Goal: Transaction & Acquisition: Purchase product/service

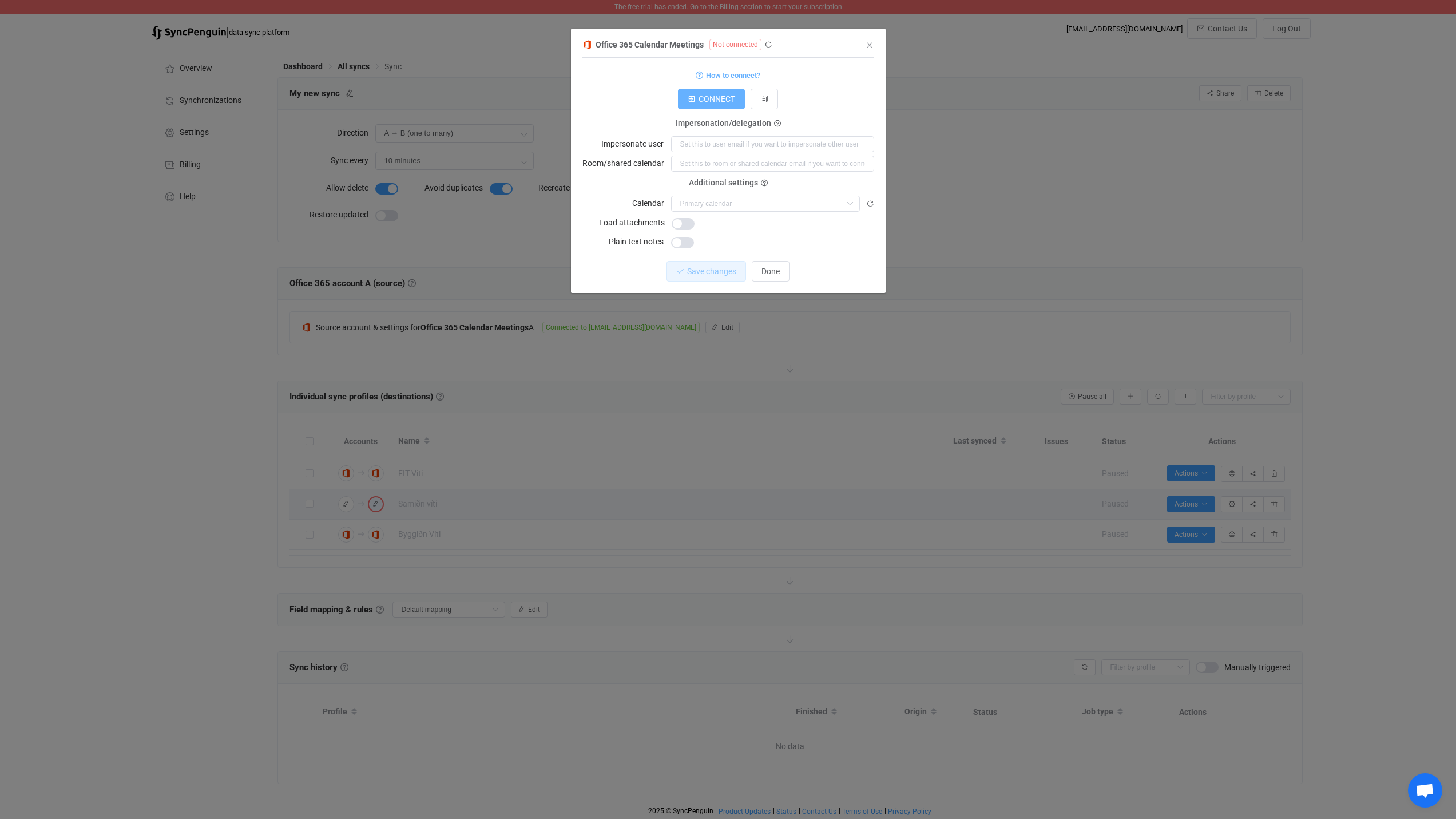
click at [708, 93] on button "CONNECT" at bounding box center [711, 99] width 67 height 21
click at [724, 203] on input "dialog" at bounding box center [765, 204] width 189 height 16
click at [718, 229] on span "Calendar (viti@samidn.is)" at bounding box center [765, 231] width 166 height 10
type input "Calendar (viti@samidn.is)"
click at [700, 273] on span "Save changes" at bounding box center [702, 271] width 50 height 10
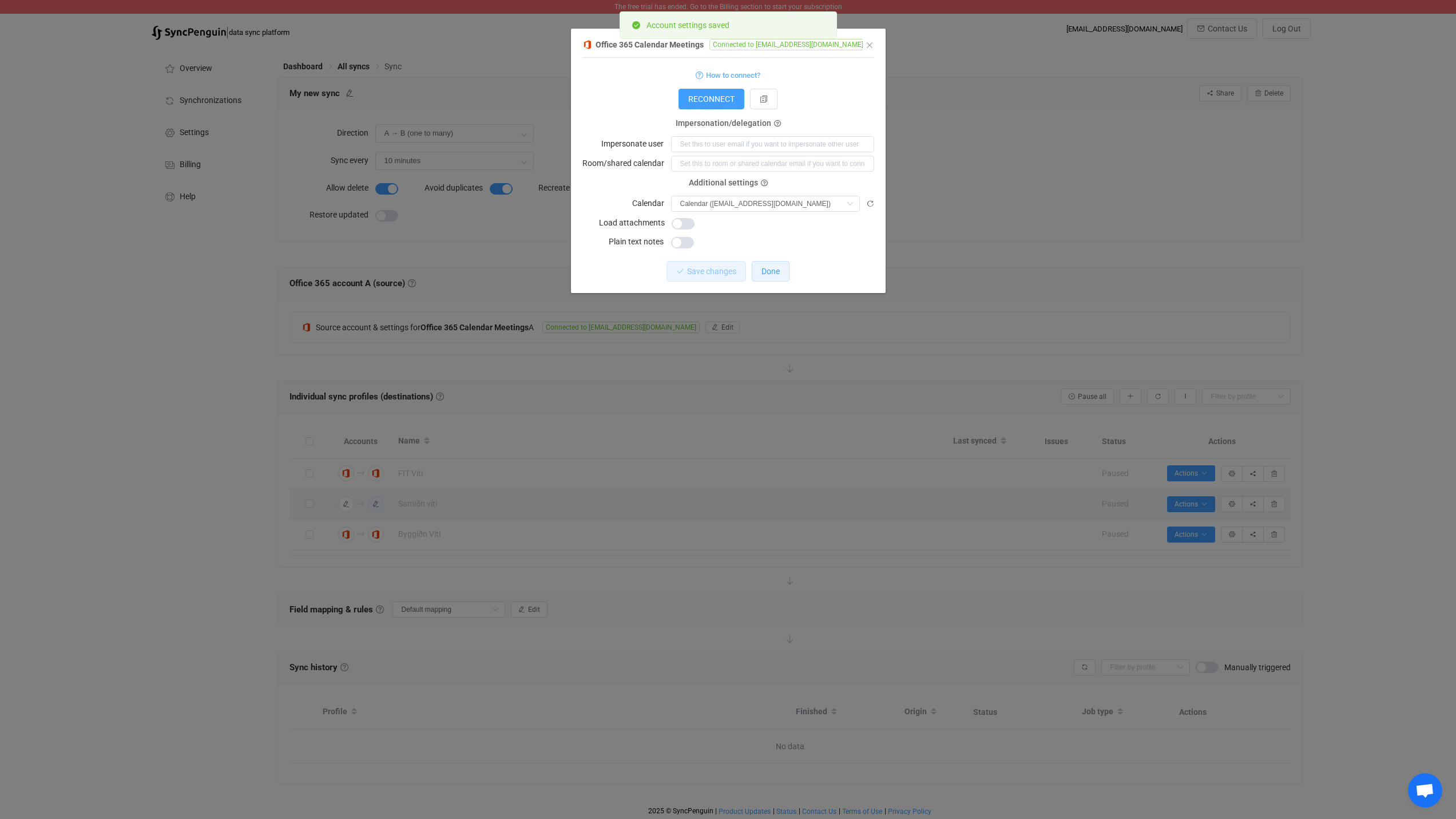
click at [775, 267] on span "Done" at bounding box center [771, 271] width 18 height 10
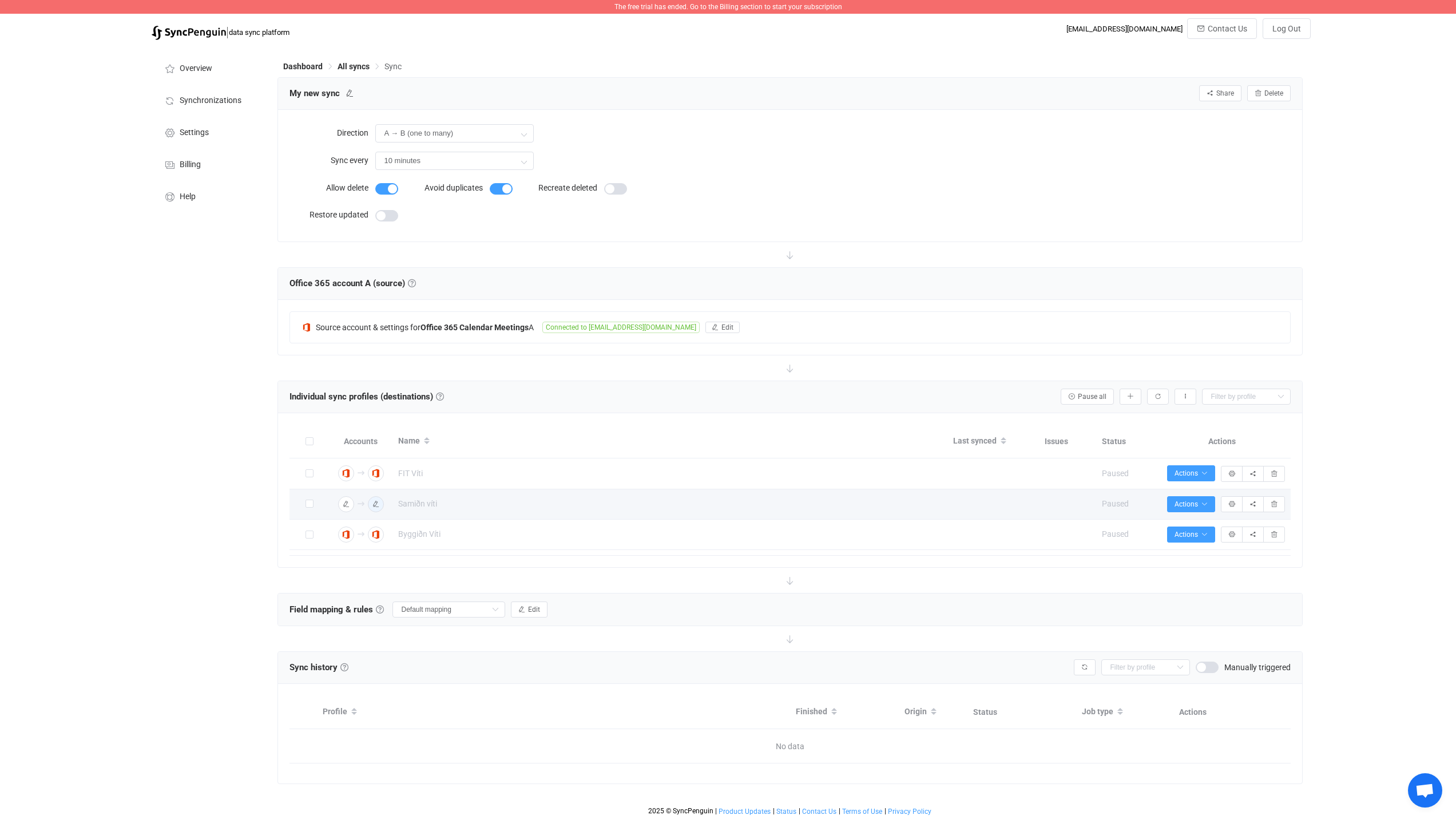
scroll to position [2, 0]
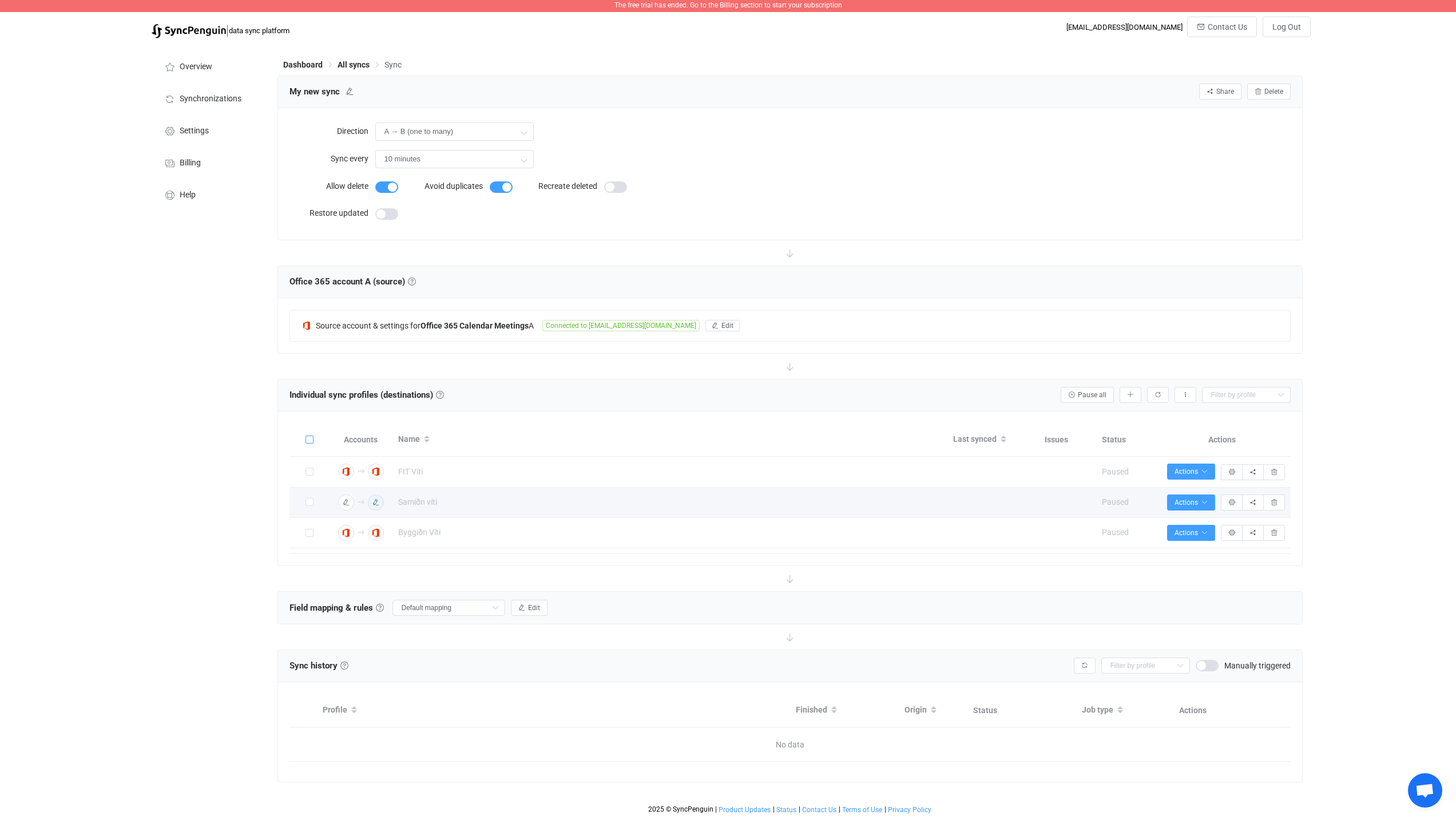
click at [309, 439] on span at bounding box center [309, 439] width 8 height 8
click at [313, 436] on input "checkbox" at bounding box center [313, 436] width 0 height 0
click at [1095, 395] on span "Bulk actions" at bounding box center [1082, 395] width 48 height 8
click at [982, 388] on div "Individual sync profiles (destinations) Sync profiles Individual sync profiles …" at bounding box center [790, 395] width 1001 height 17
click at [481, 131] on input "A → B (one to many)" at bounding box center [455, 132] width 158 height 18
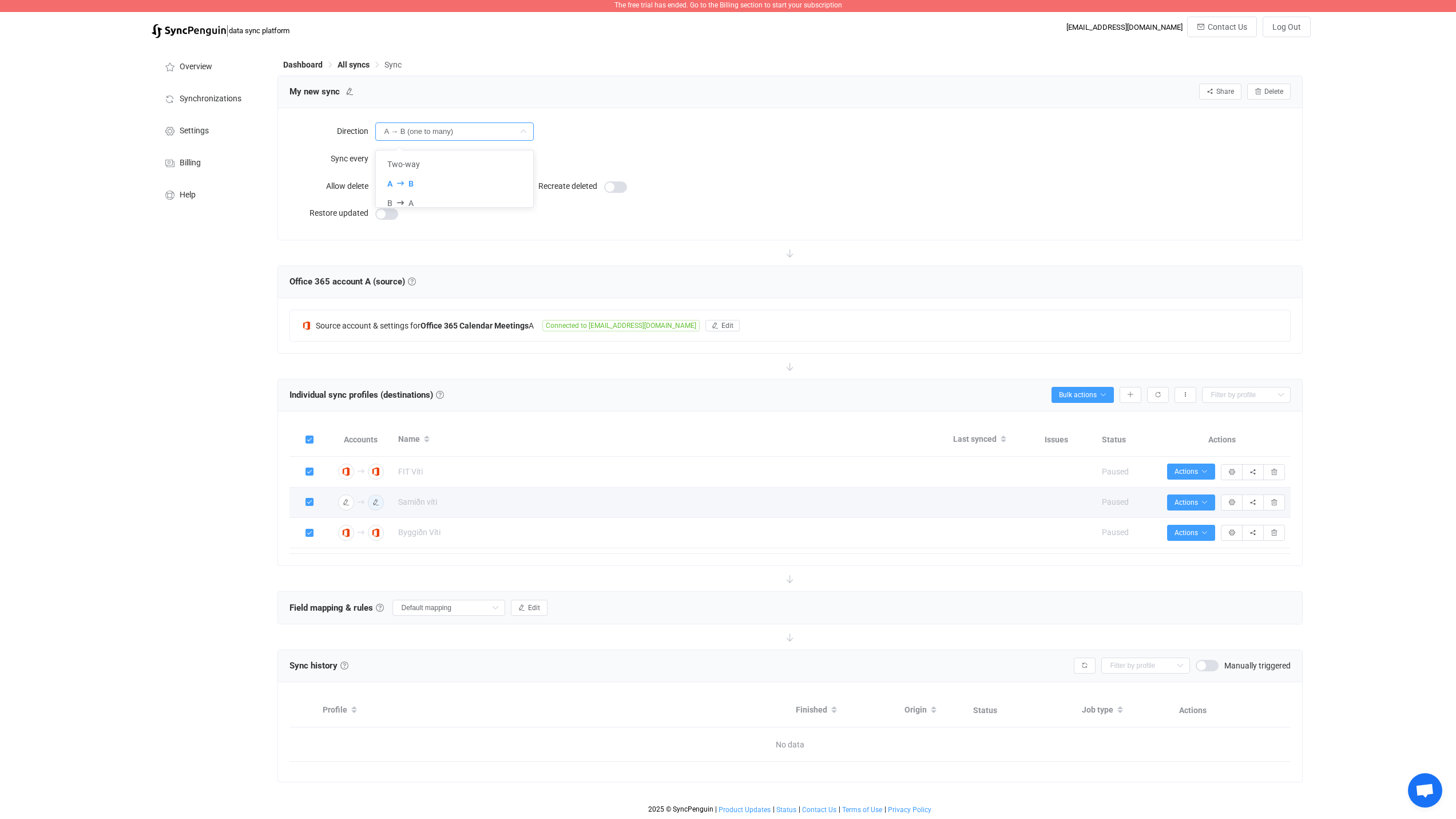
click at [481, 131] on input "A → B (one to many)" at bounding box center [455, 132] width 158 height 18
click at [479, 131] on input "A → B (one to many)" at bounding box center [455, 132] width 158 height 18
click at [421, 163] on li "Two-way" at bounding box center [459, 164] width 166 height 19
type input "Two-way (one with many)"
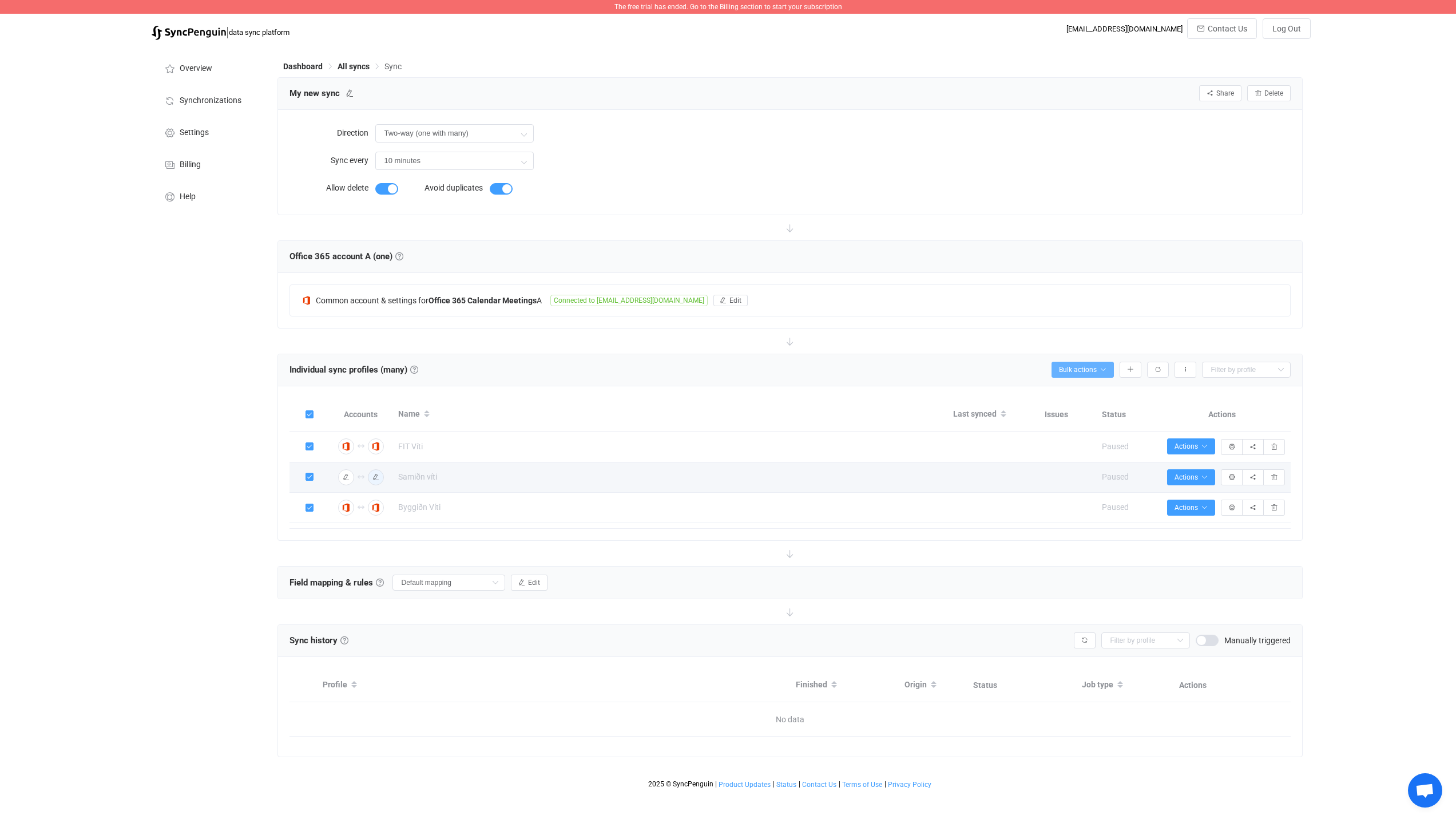
click at [1091, 371] on span "Bulk actions" at bounding box center [1082, 369] width 48 height 8
click at [1064, 398] on li "Start syncing (3)…" at bounding box center [1062, 401] width 98 height 21
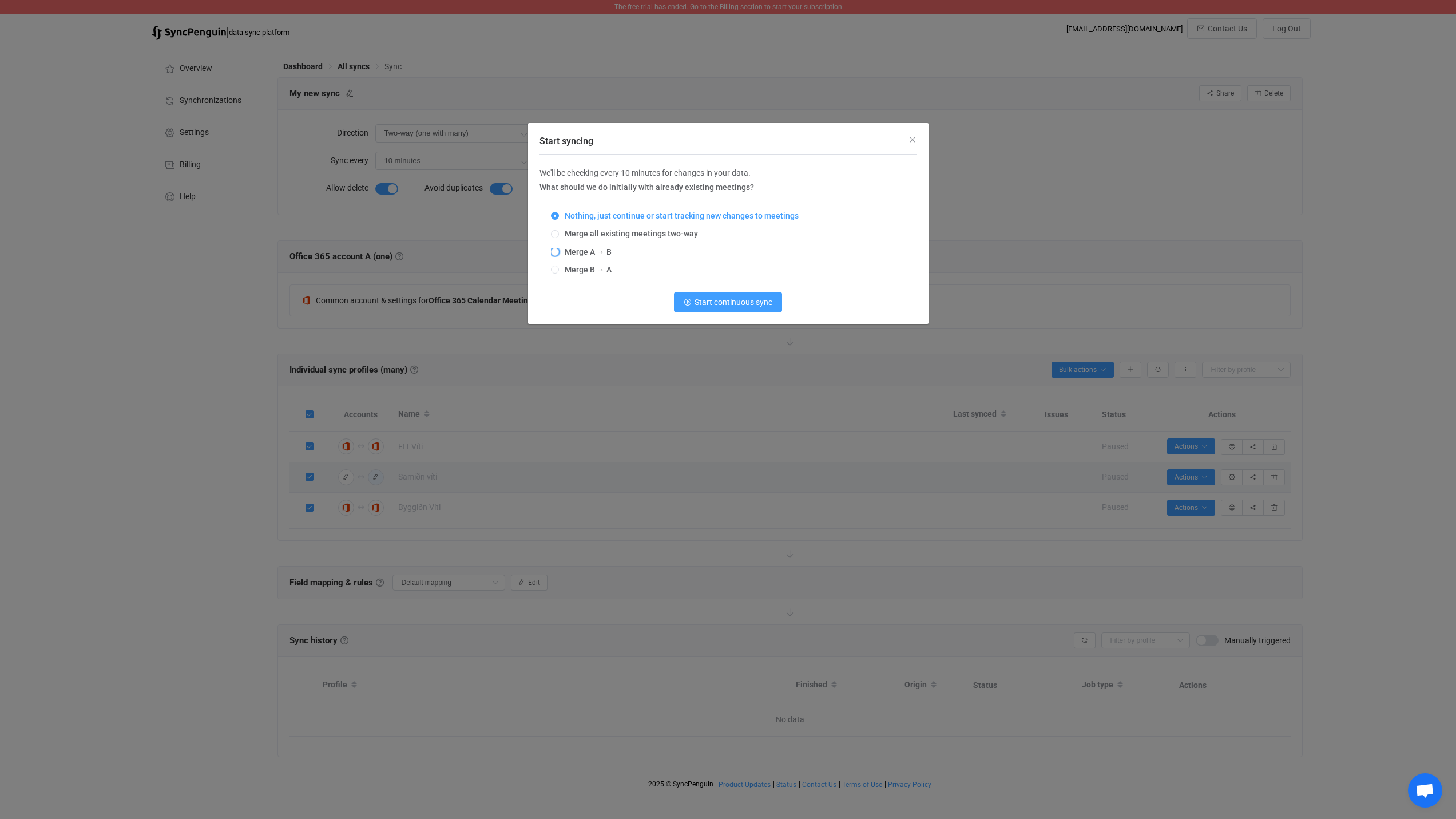
click at [573, 253] on span "Merge A → B" at bounding box center [585, 252] width 52 height 10
click at [559, 253] on input "Merge A → B" at bounding box center [555, 252] width 8 height 10
radio input "true"
radio input "false"
radio input "true"
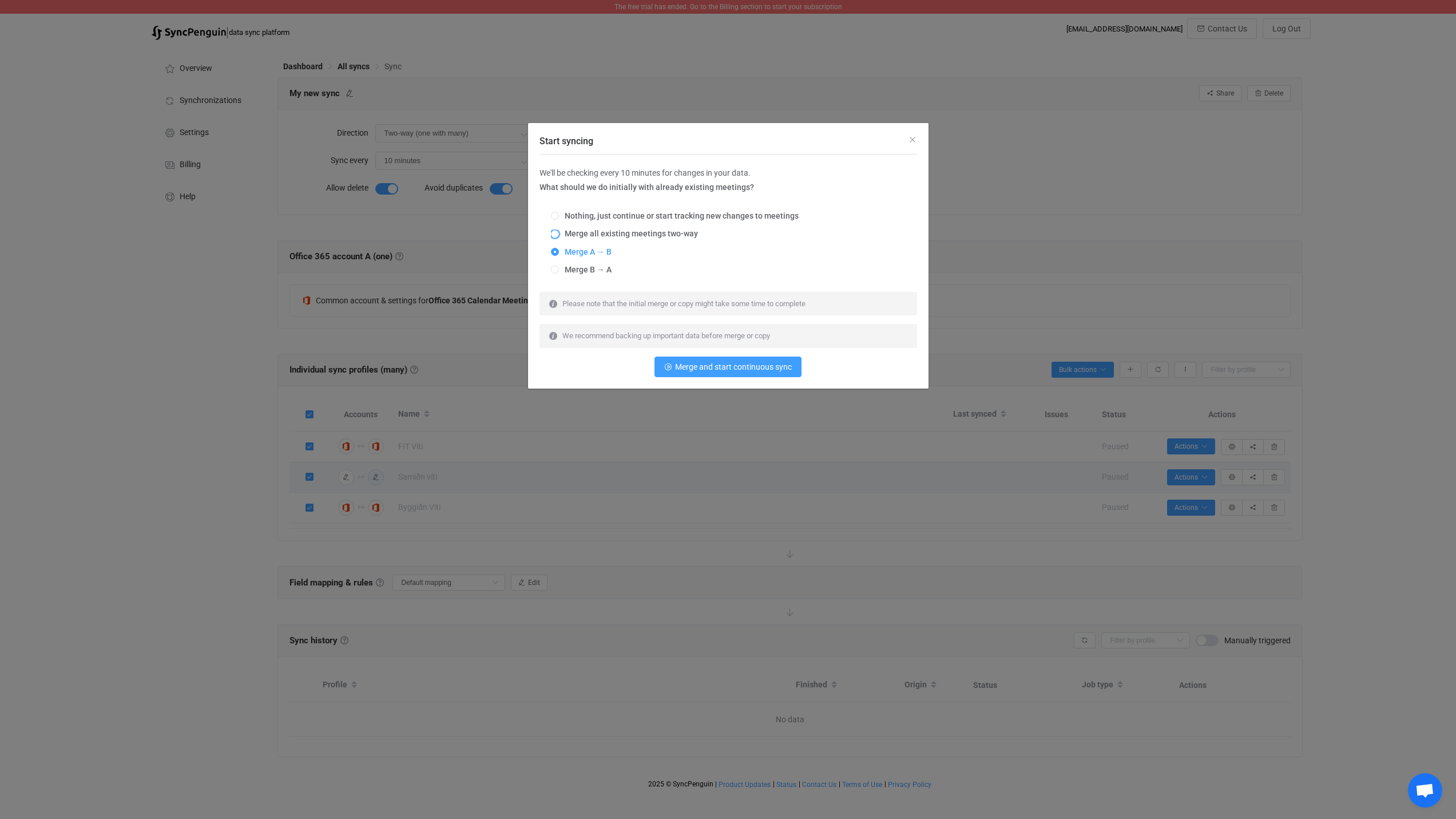
click at [575, 236] on span "Merge all existing meetings two-way" at bounding box center [629, 234] width 139 height 10
click at [559, 236] on input "Merge all existing meetings two-way" at bounding box center [555, 234] width 8 height 10
radio input "true"
click at [577, 252] on span "Merge A → B" at bounding box center [585, 252] width 52 height 10
click at [559, 252] on input "Merge A → B" at bounding box center [555, 252] width 8 height 10
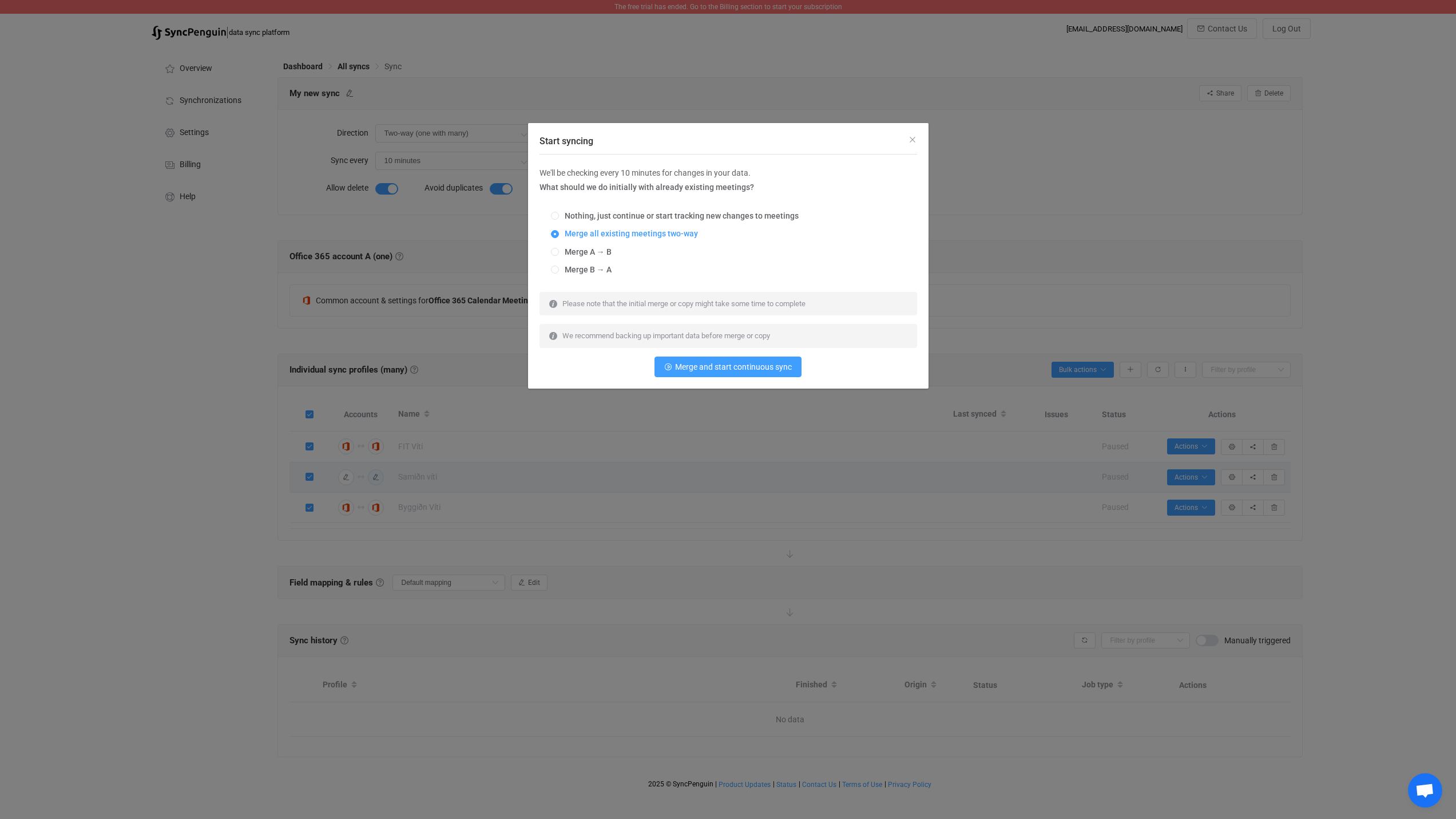
radio input "true"
radio input "false"
radio input "true"
click at [731, 368] on span "Merge and start continuous sync" at bounding box center [733, 367] width 117 height 10
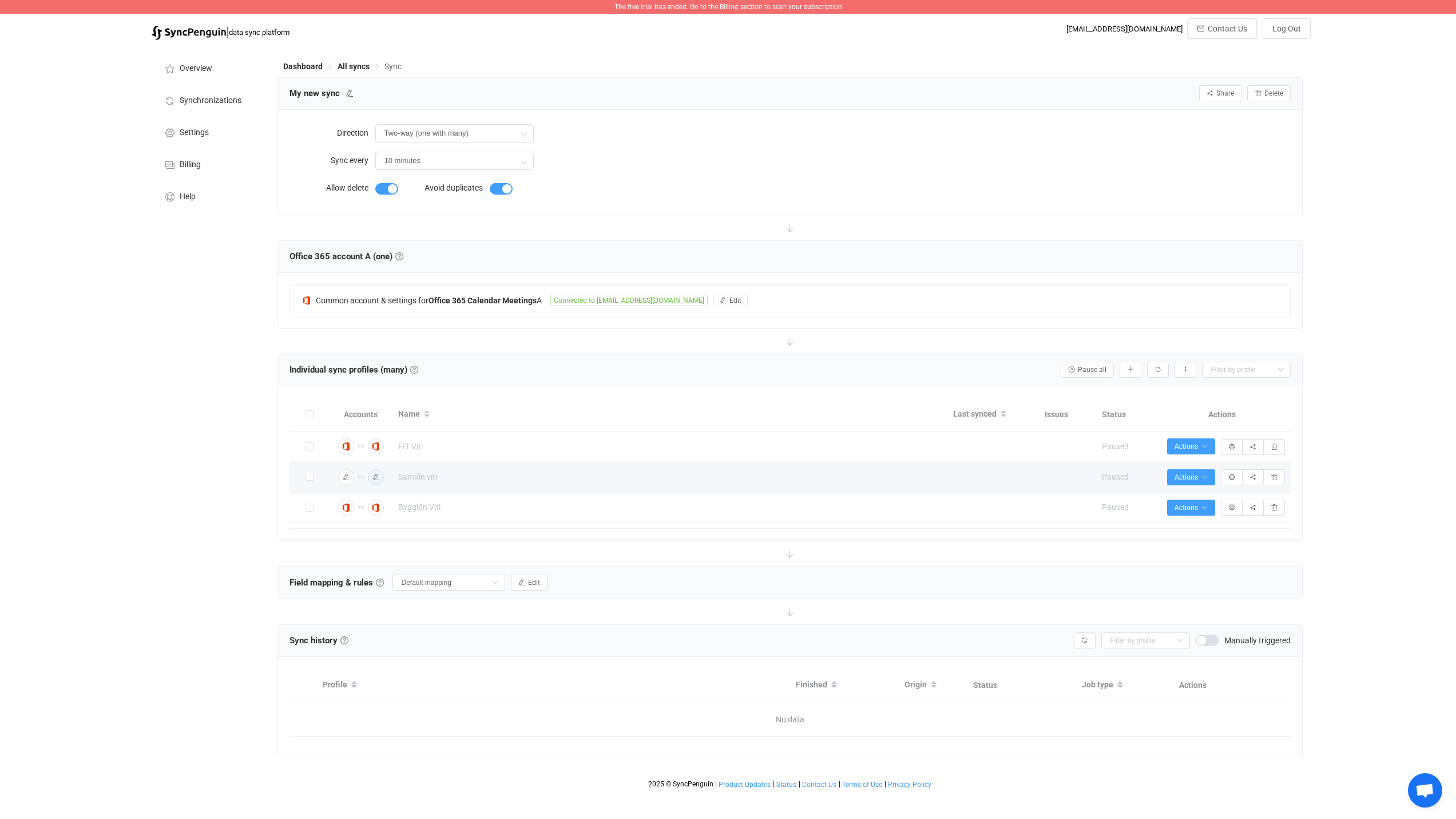
click at [786, 8] on span "The free trial has ended. Go to the Billing section to start your subscription" at bounding box center [728, 6] width 227 height 8
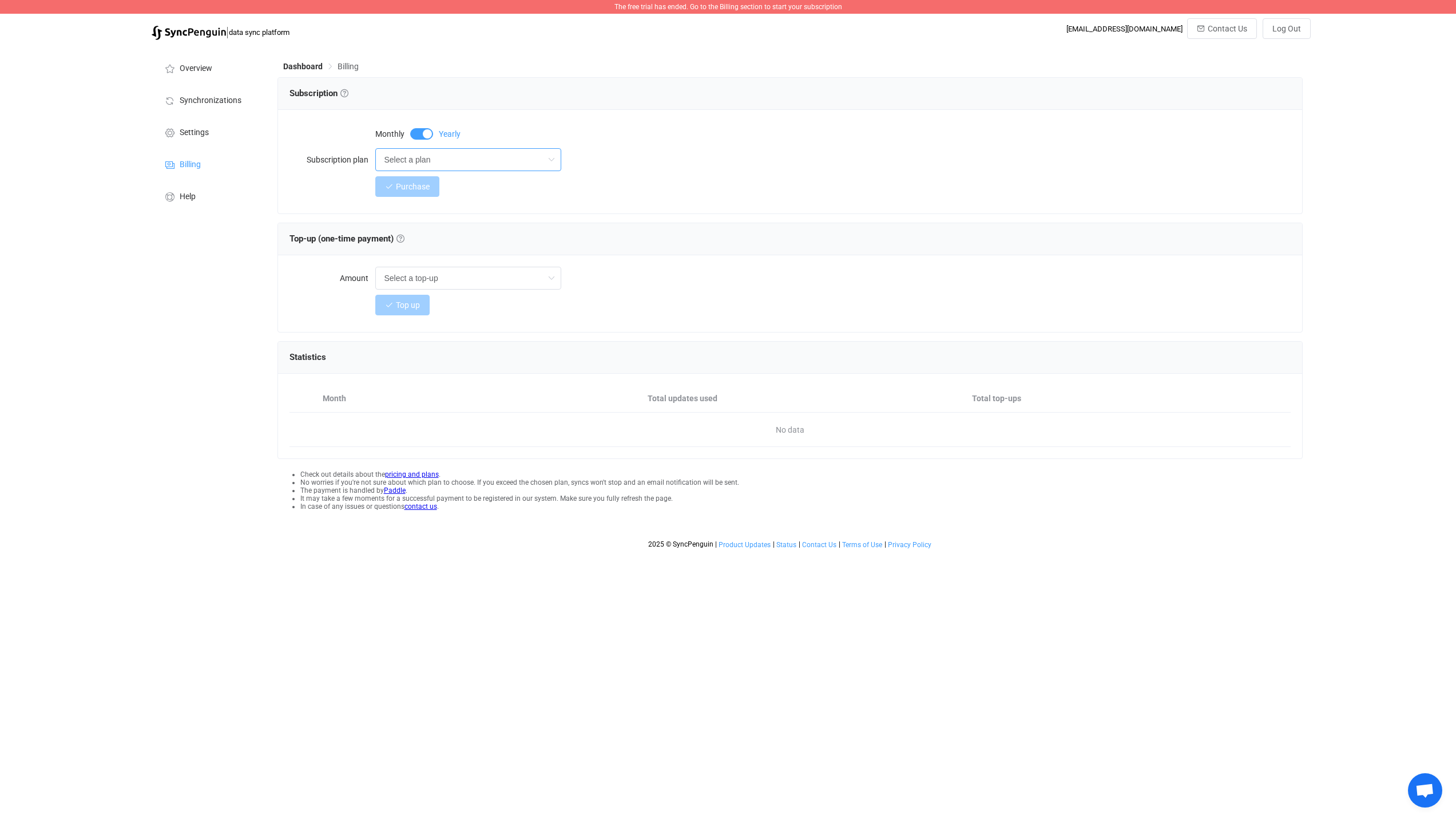
click at [412, 158] on input "Select a plan" at bounding box center [468, 159] width 186 height 23
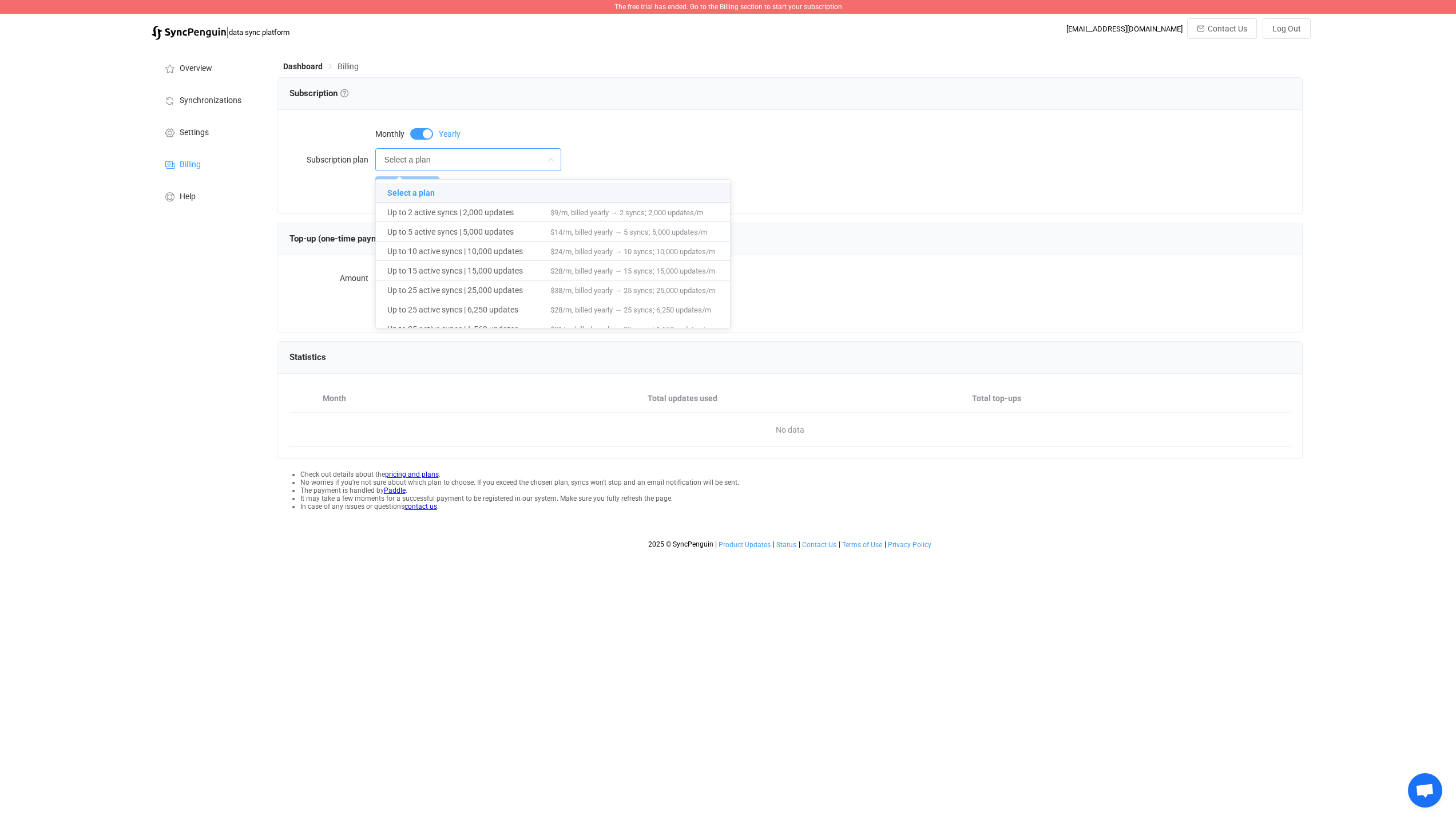
click at [420, 128] on span at bounding box center [421, 133] width 23 height 11
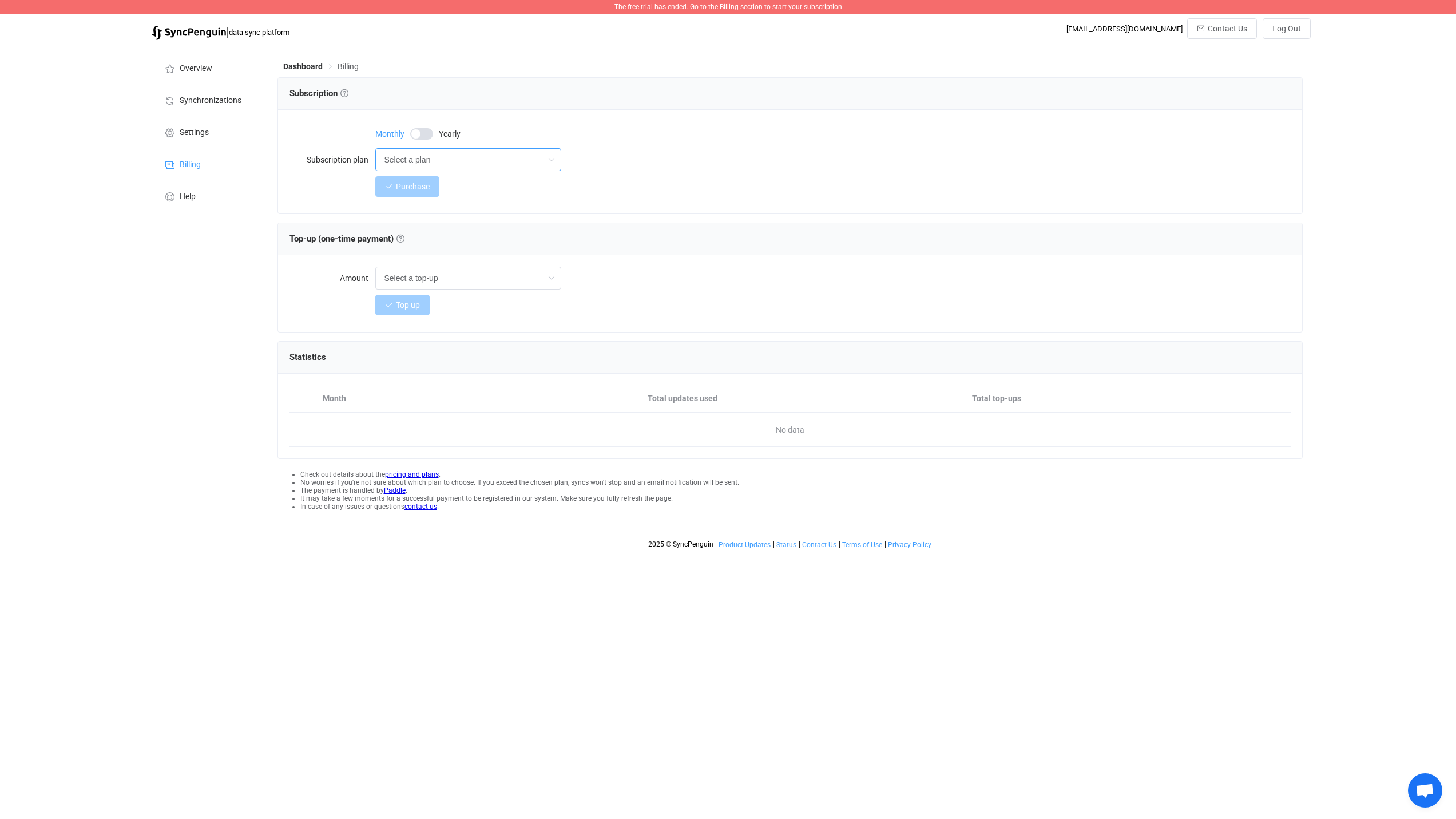
click at [442, 160] on input "Select a plan" at bounding box center [468, 159] width 186 height 23
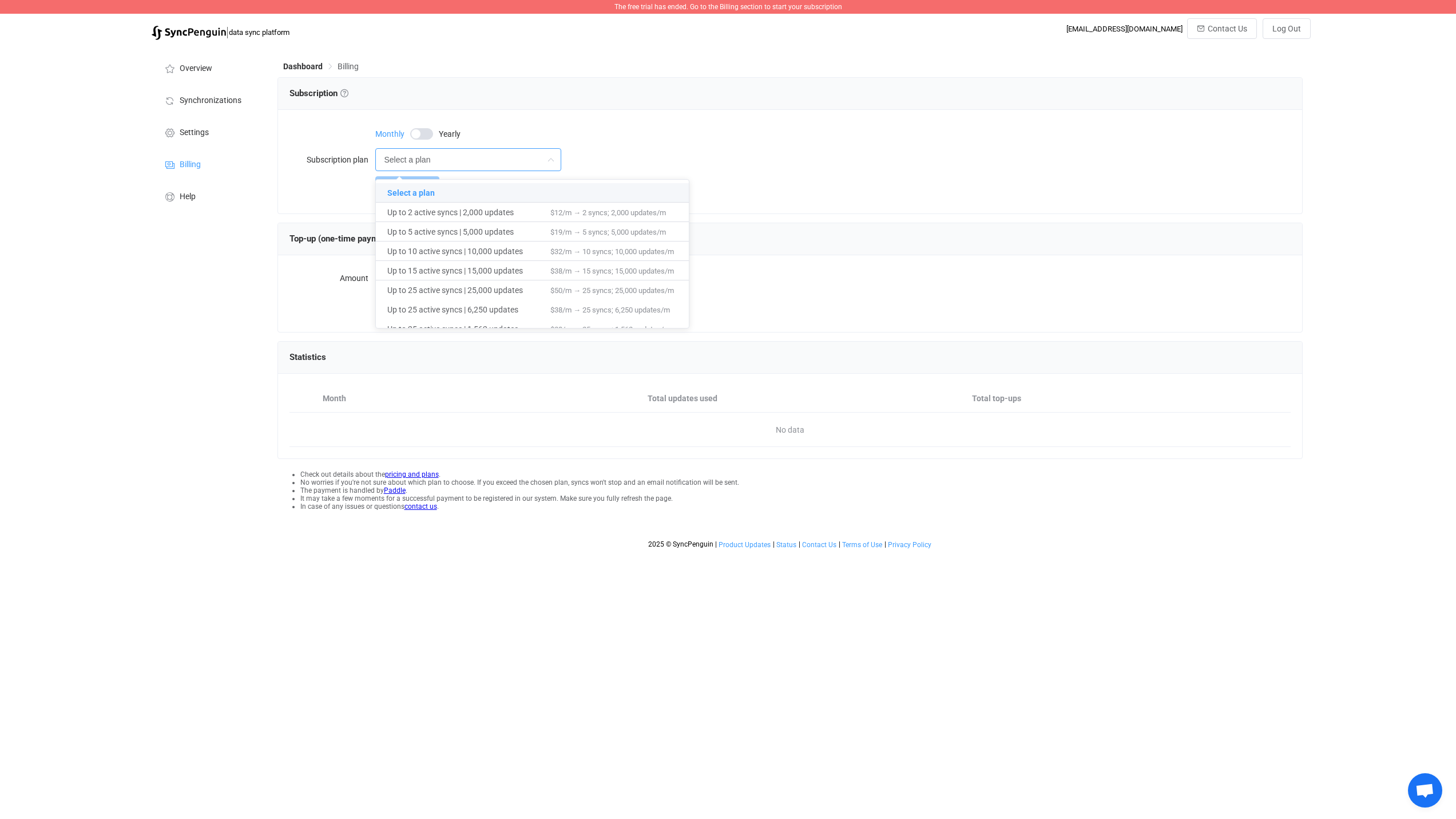
click at [216, 423] on div "Overview Synchronizations Settings Billing Help" at bounding box center [209, 301] width 126 height 509
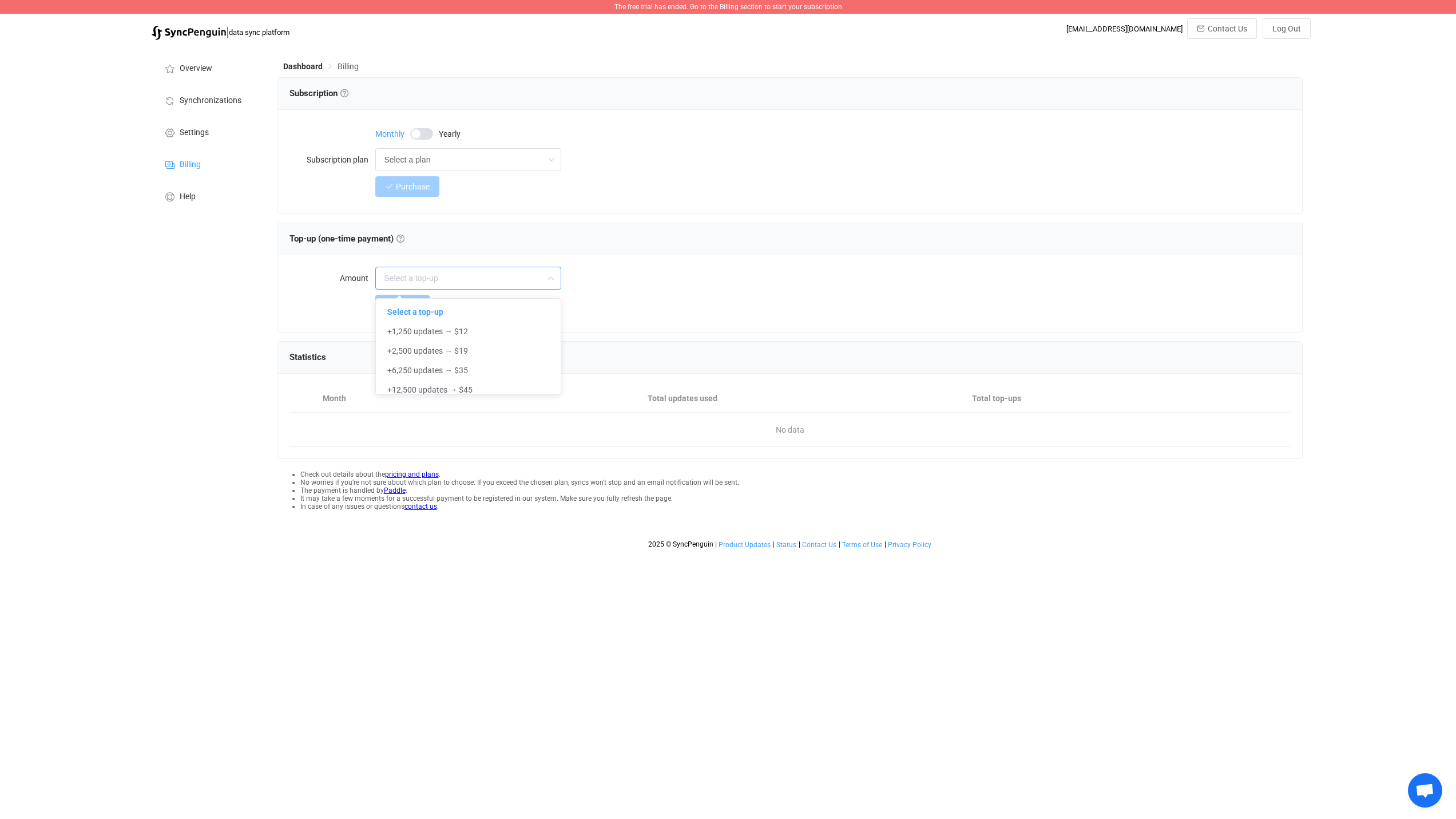
click at [495, 281] on input "text" at bounding box center [468, 278] width 186 height 23
click at [496, 280] on input "text" at bounding box center [468, 278] width 186 height 23
type input "Select a top-up"
click at [203, 132] on span "Settings" at bounding box center [194, 132] width 30 height 10
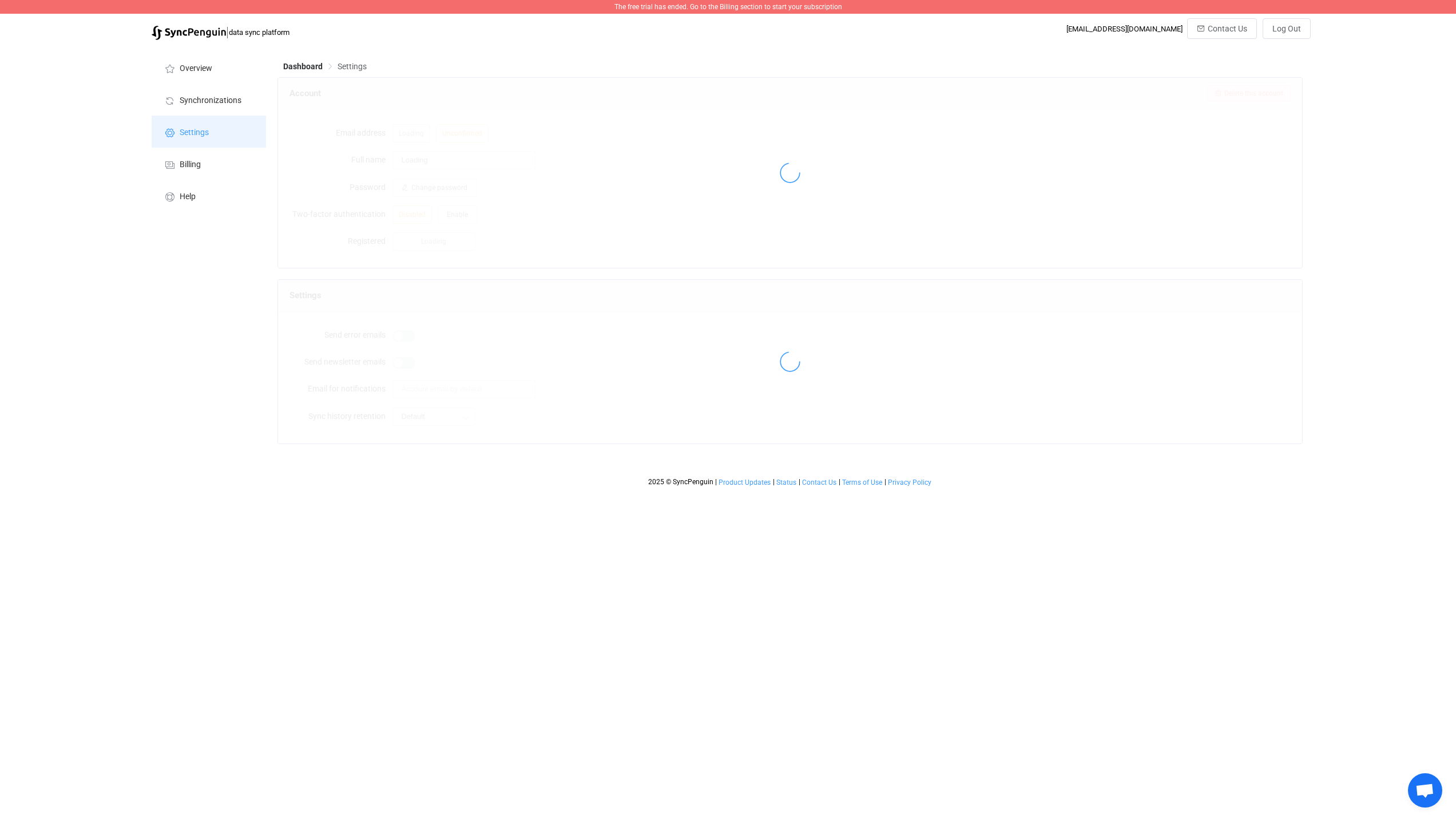
type input "Sigurður J Guðmundsson"
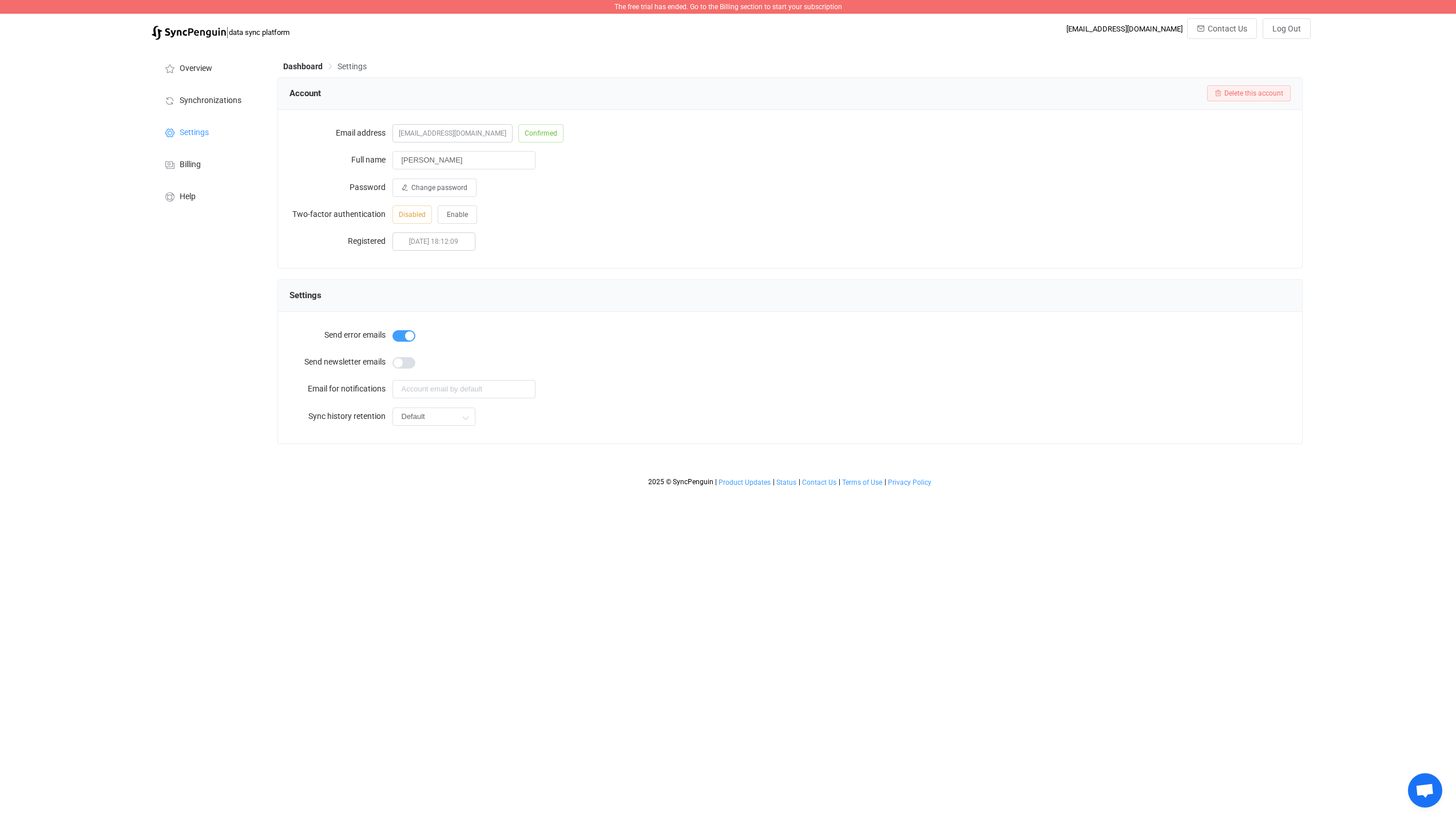
click at [576, 288] on div "Settings" at bounding box center [790, 295] width 1001 height 17
click at [197, 163] on span "Billing" at bounding box center [190, 165] width 21 height 10
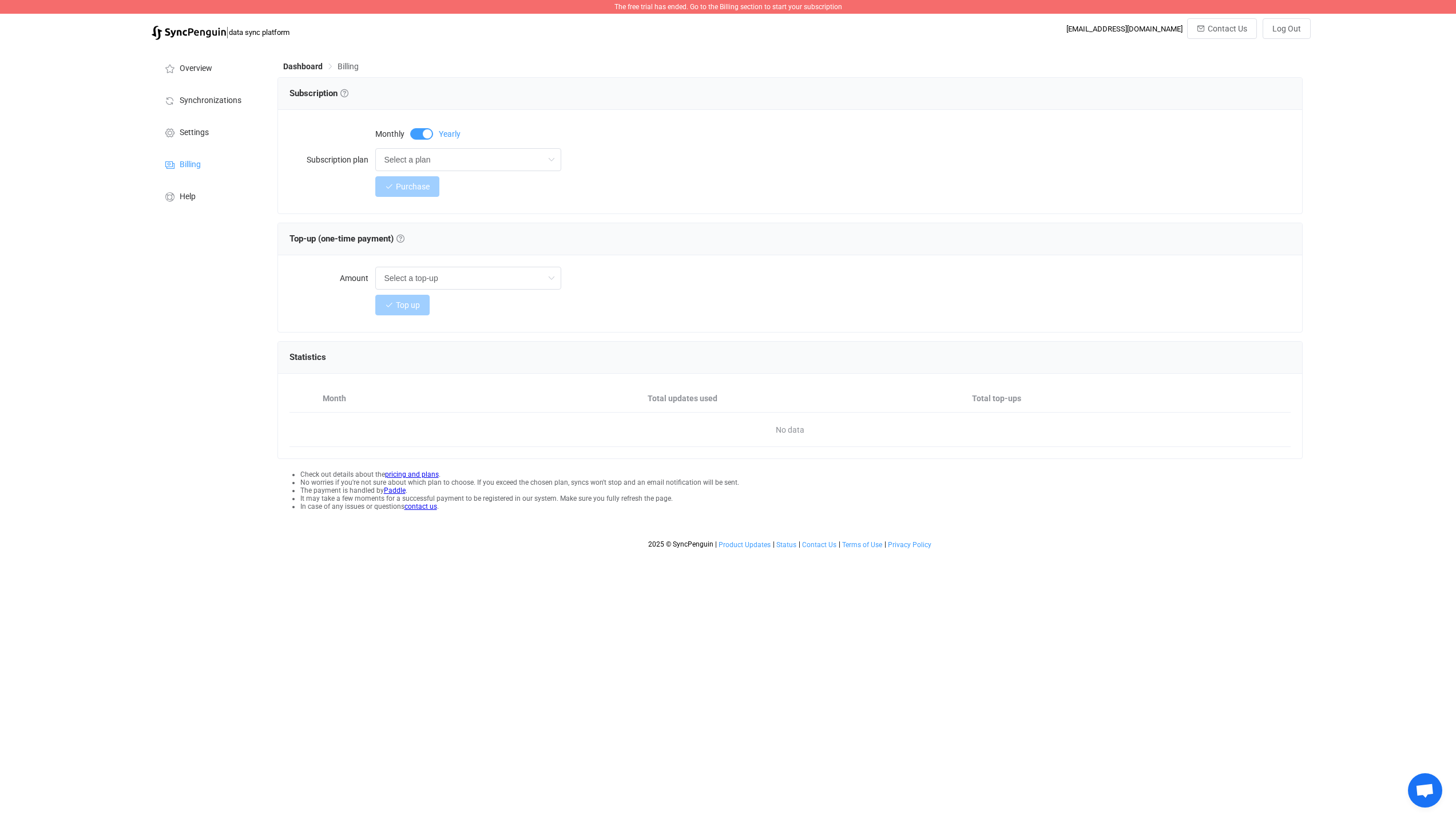
click at [421, 136] on span at bounding box center [421, 133] width 23 height 11
click at [346, 93] on link at bounding box center [344, 92] width 8 height 8
click at [419, 157] on input "Select a plan" at bounding box center [468, 159] width 186 height 23
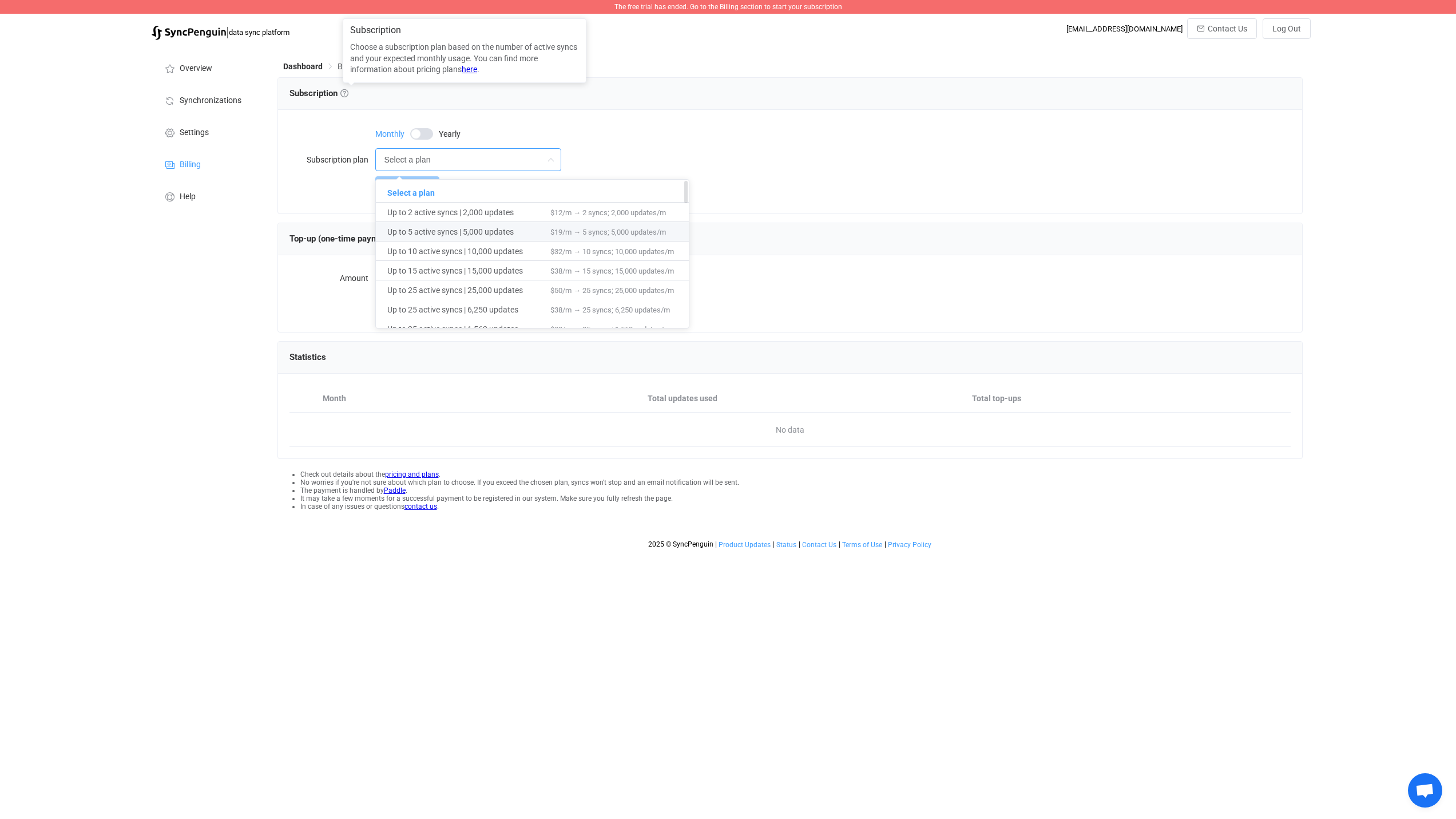
click at [459, 237] on span "Up to 5 active syncs | 5,000 updates" at bounding box center [468, 232] width 163 height 19
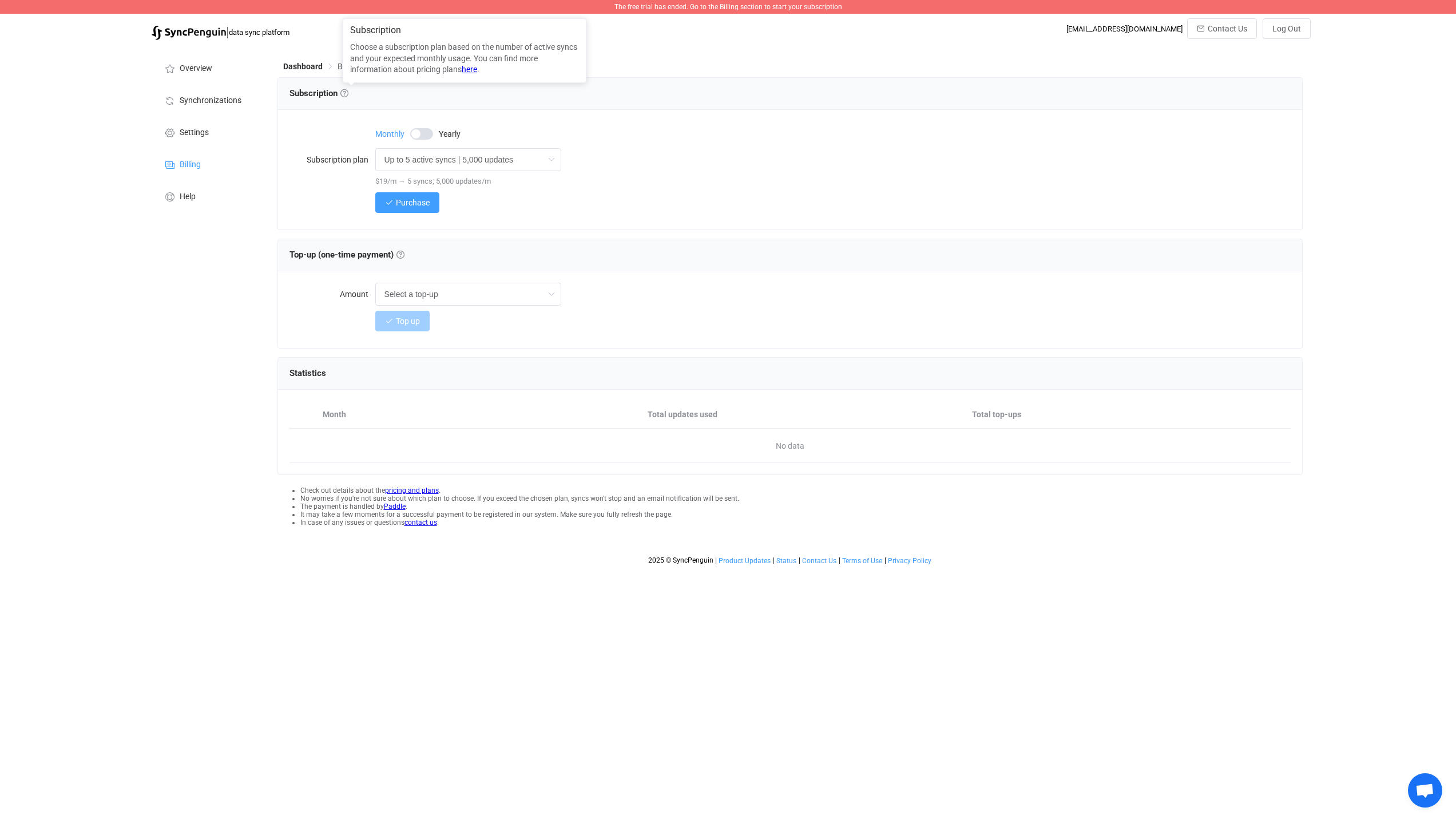
click at [628, 109] on div "Subscription" at bounding box center [790, 93] width 1024 height 32
click at [421, 131] on span at bounding box center [421, 133] width 23 height 11
click at [420, 131] on span at bounding box center [421, 133] width 23 height 11
click at [413, 160] on input "Up to 5 active syncs | 5,000 updates" at bounding box center [468, 159] width 186 height 23
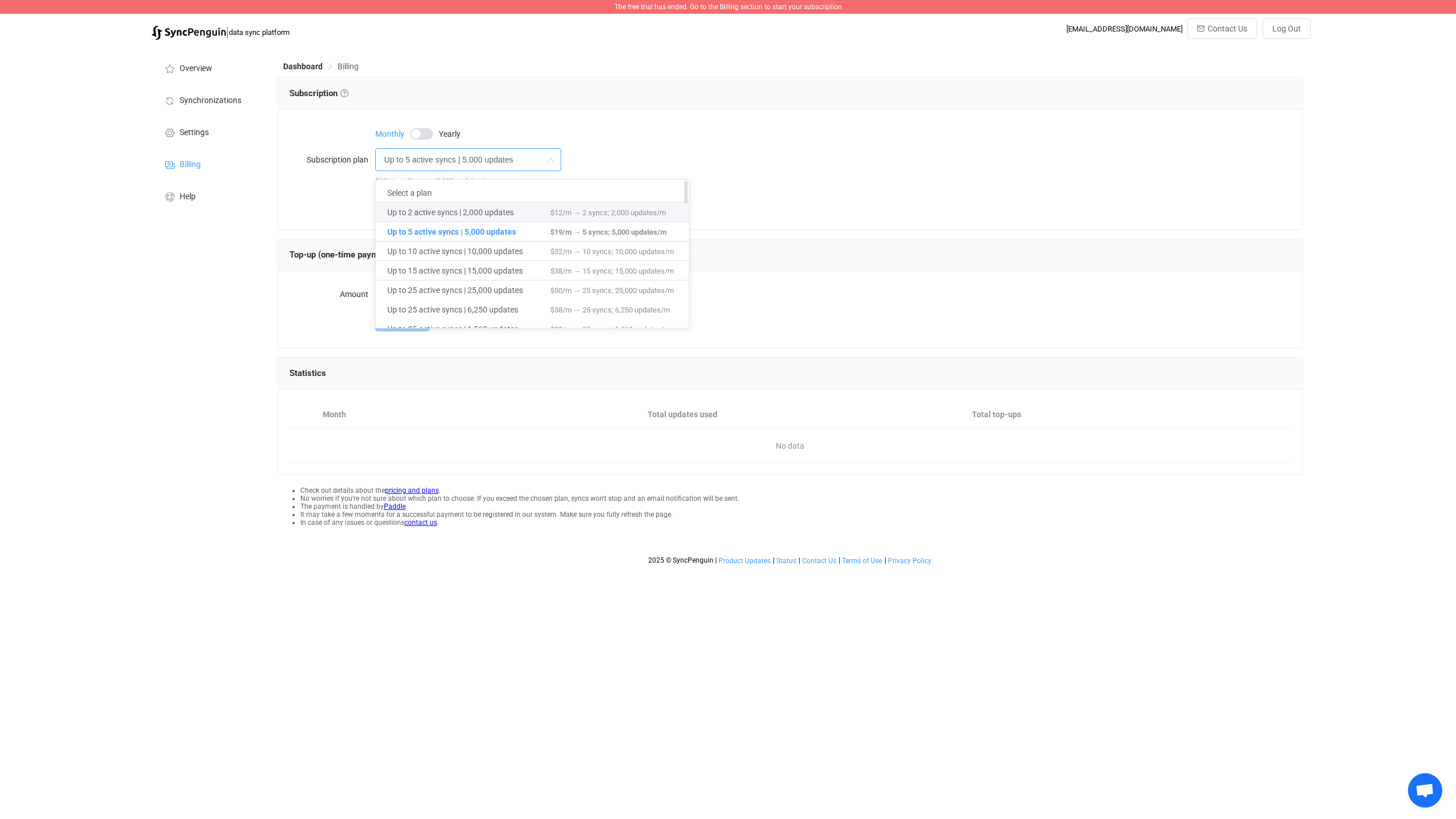
click at [415, 209] on span "Up to 2 active syncs | 2,000 updates" at bounding box center [468, 213] width 163 height 19
type input "Up to 2 active syncs | 2,000 updates"
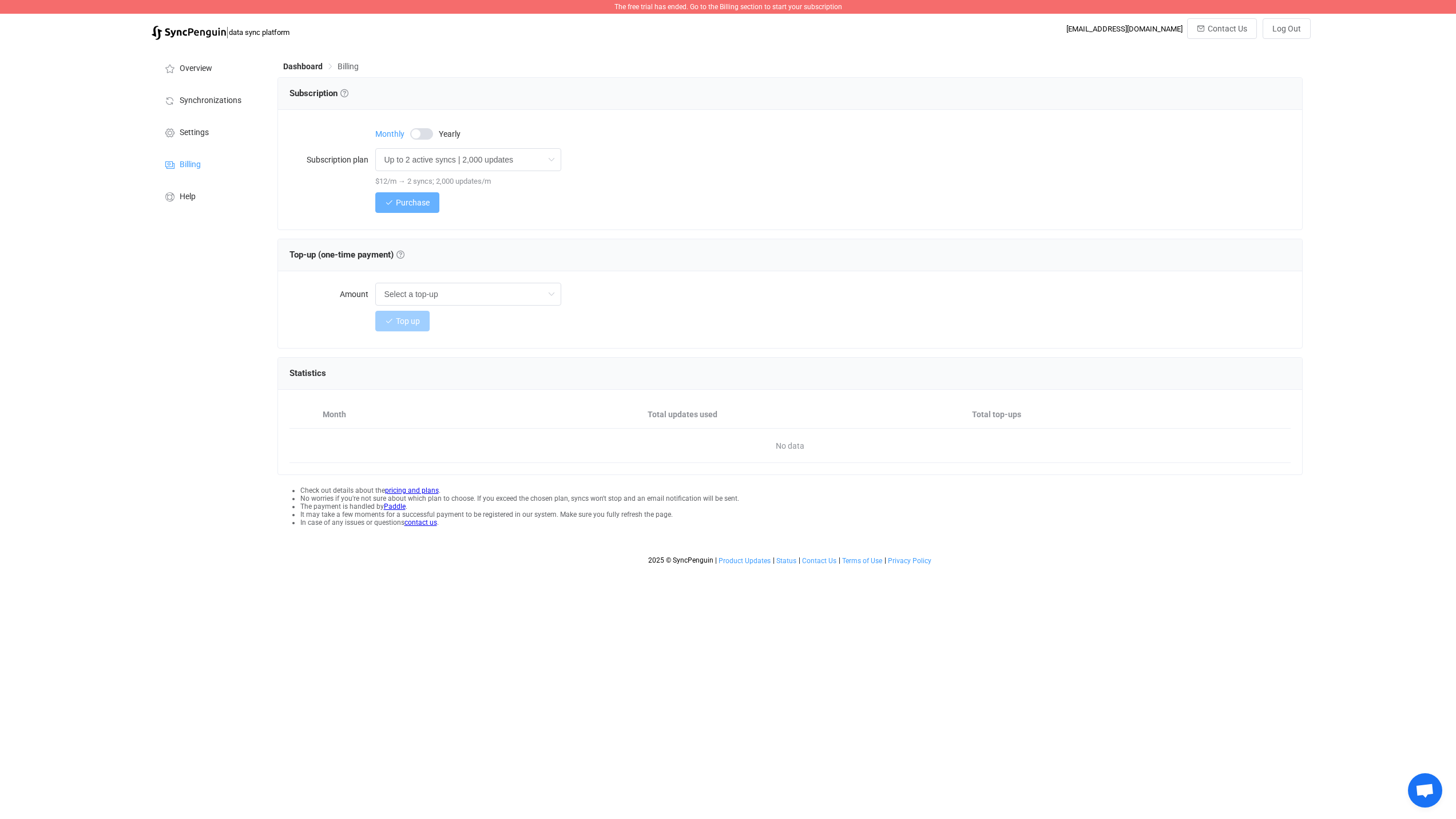
click at [422, 203] on span "Purchase" at bounding box center [413, 202] width 34 height 10
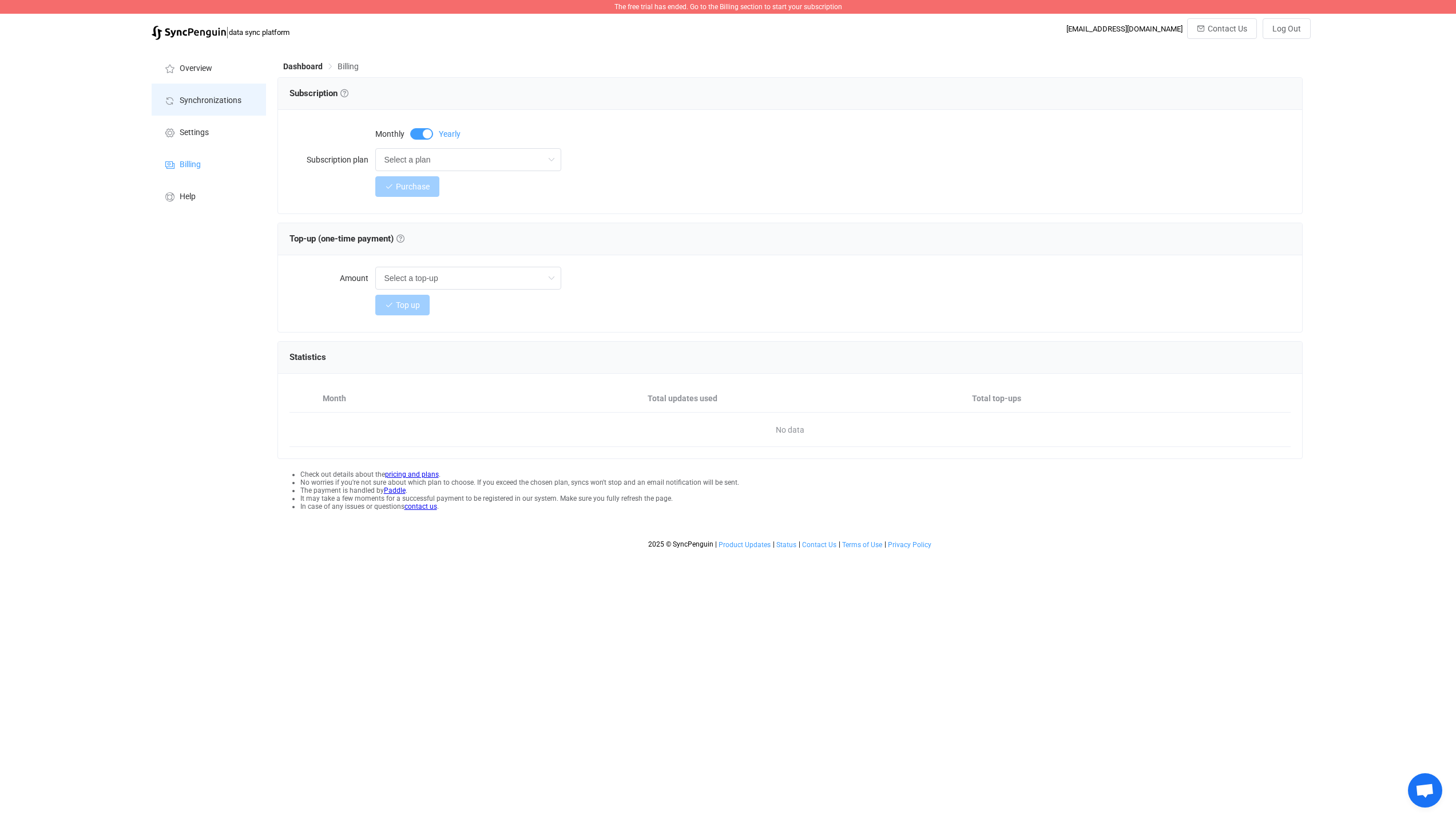
click at [196, 98] on span "Synchronizations" at bounding box center [210, 100] width 62 height 10
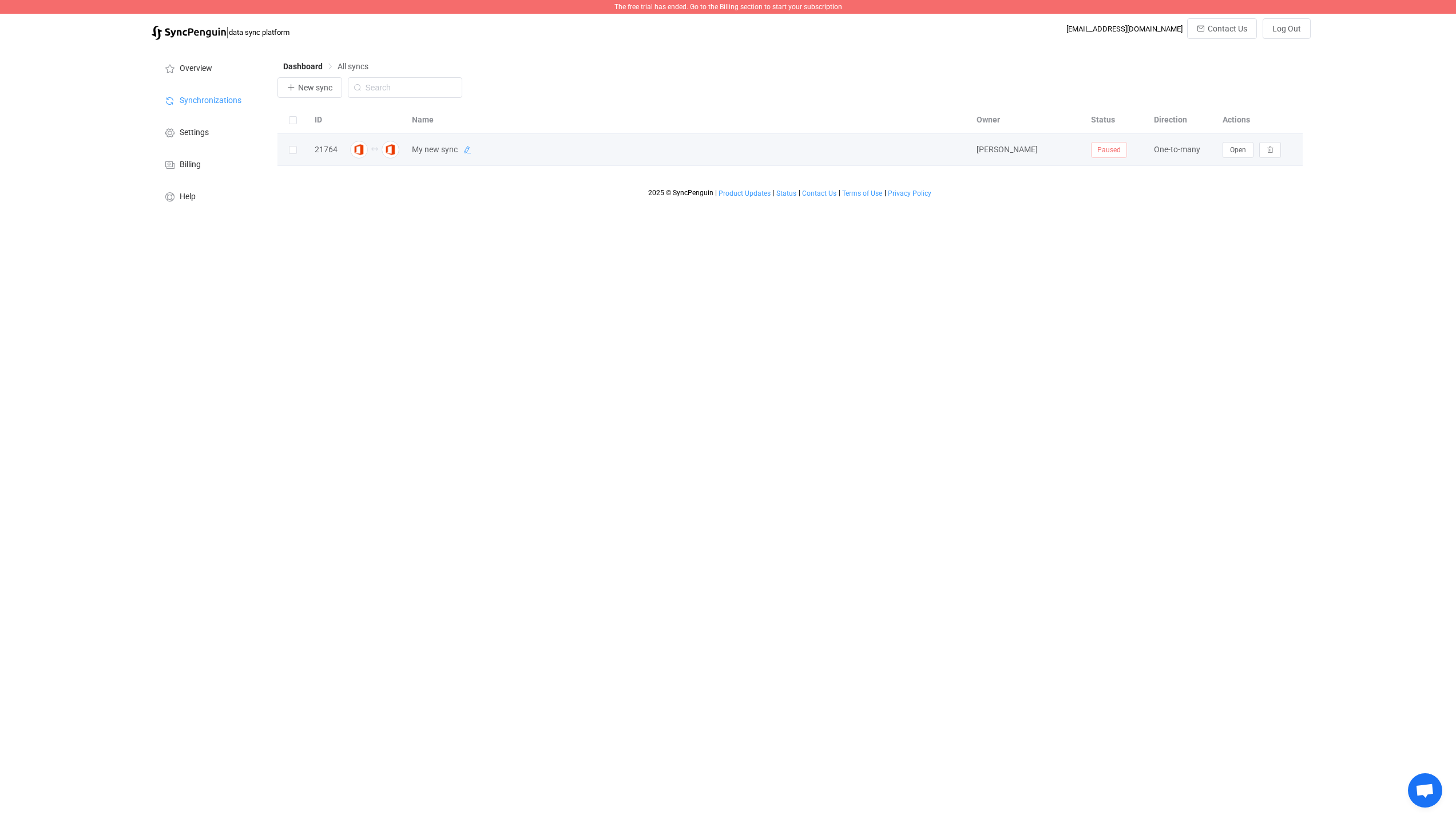
click at [463, 149] on icon at bounding box center [467, 150] width 8 height 8
click at [187, 161] on span "Billing" at bounding box center [190, 165] width 21 height 10
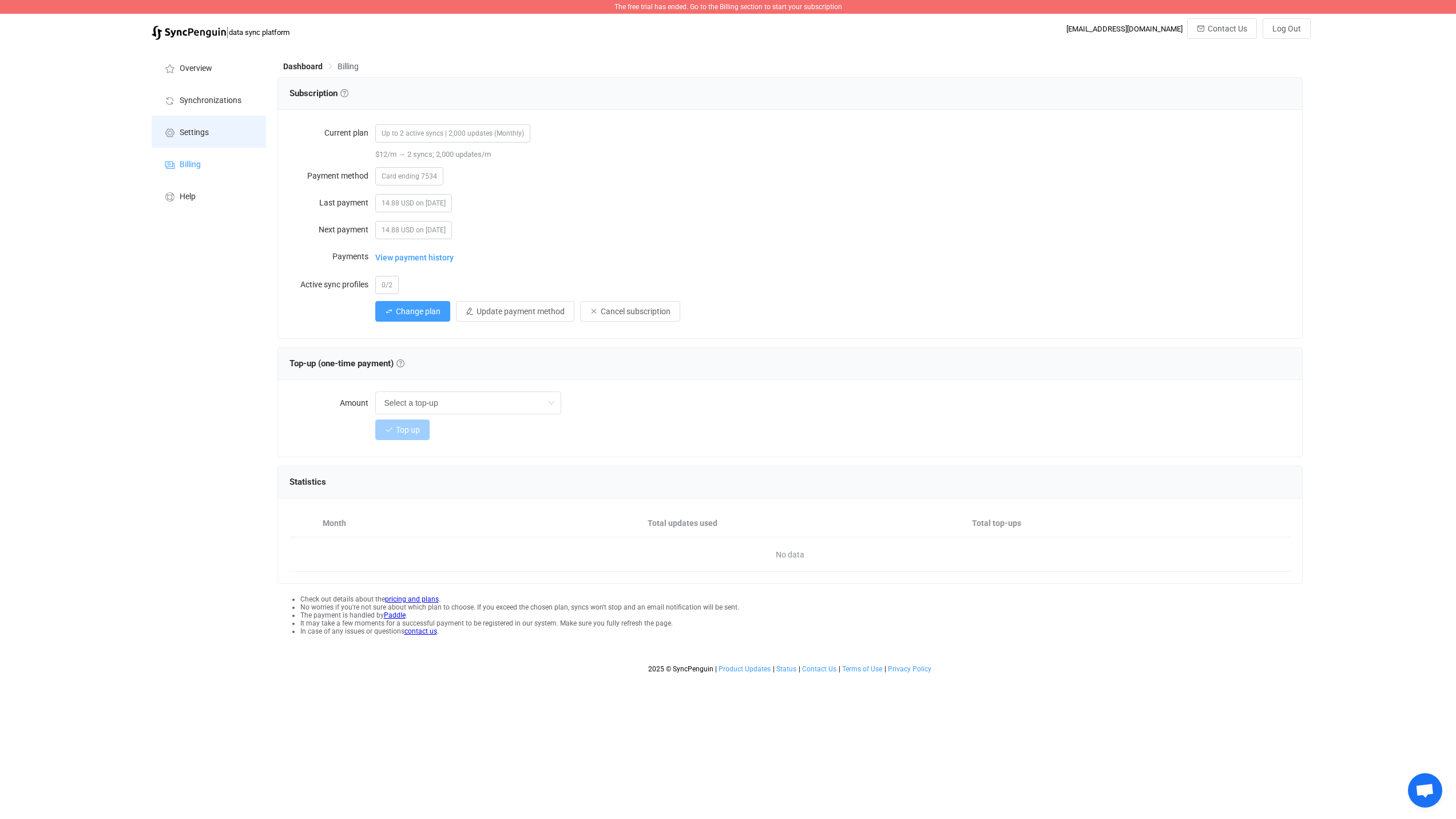
click at [189, 129] on span "Settings" at bounding box center [194, 132] width 30 height 10
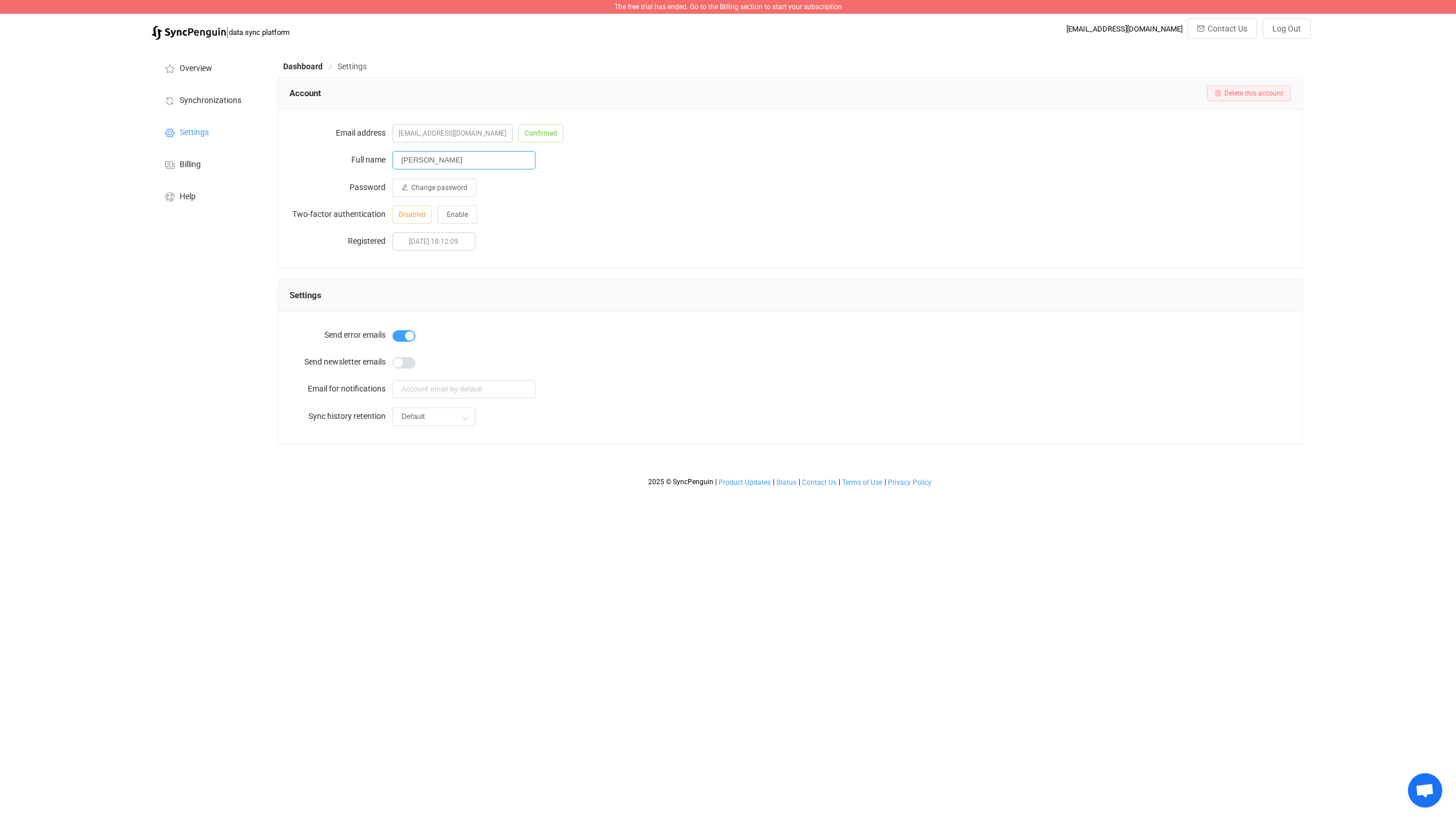
click at [481, 154] on input "Sigurður J Guðmundsson" at bounding box center [464, 159] width 143 height 18
click at [495, 159] on input "Sigurður J Guðmundsson" at bounding box center [464, 159] width 143 height 18
type input "Arína upplýsingatækni"
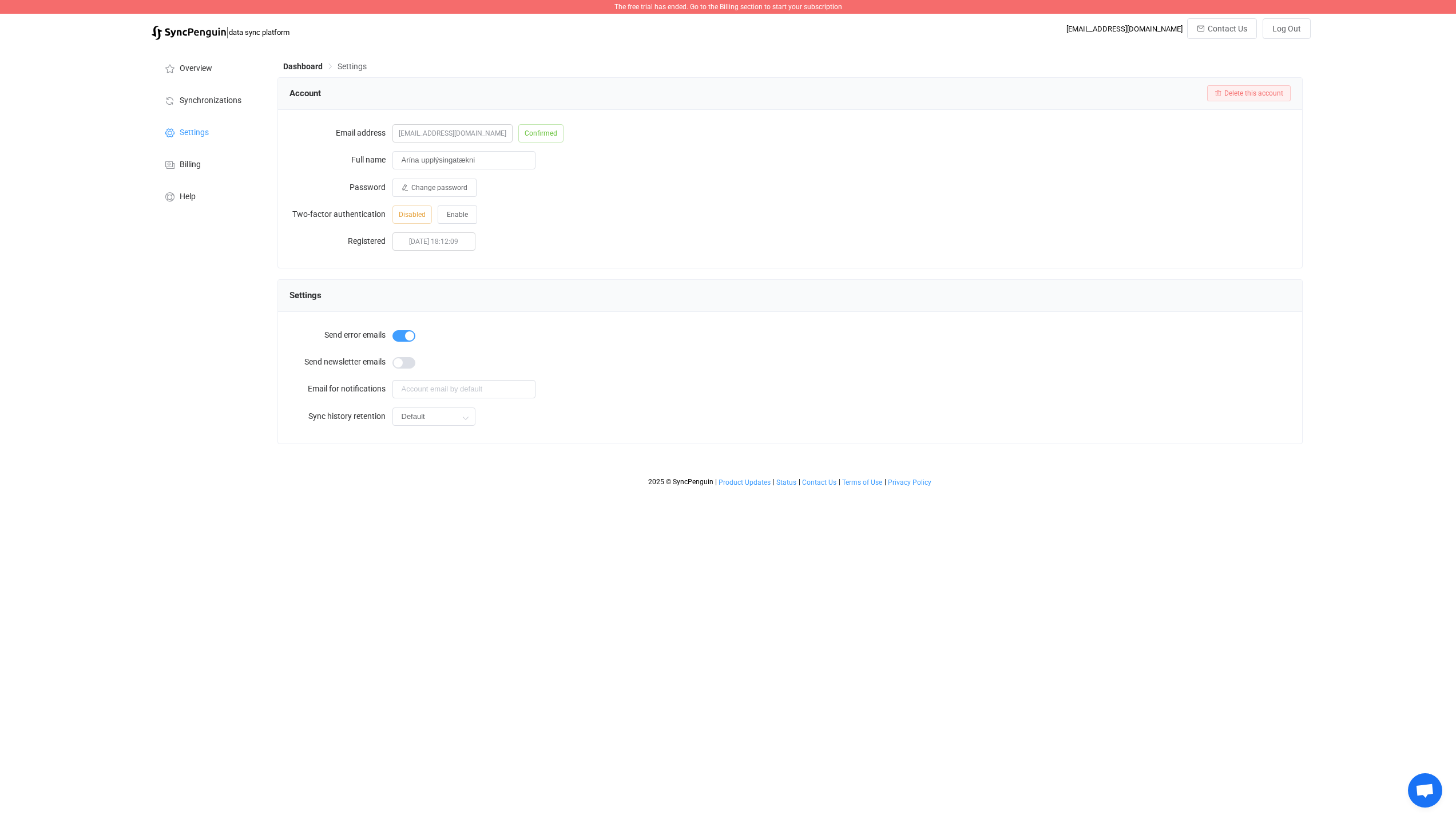
click at [514, 234] on div "2025-06-09 18:12:09" at bounding box center [842, 240] width 899 height 23
click at [473, 389] on input "text" at bounding box center [464, 389] width 143 height 18
type input "sigurdur@arina.is"
click at [578, 492] on html "The free trial has ended. Go to the Billing section to start your subscription …" at bounding box center [728, 246] width 1456 height 492
click at [438, 420] on input "Default" at bounding box center [434, 416] width 83 height 18
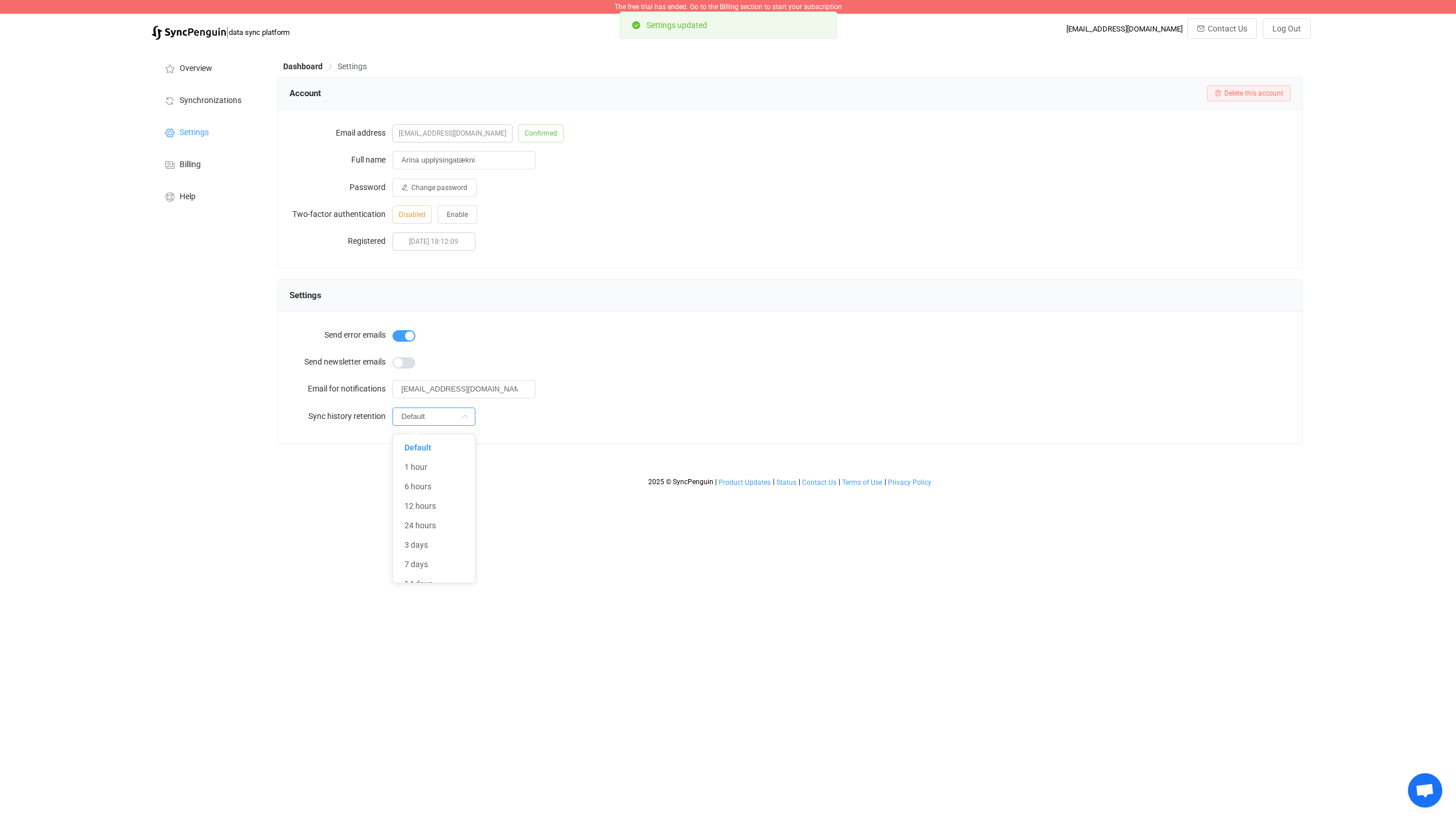
click at [440, 420] on input "Default" at bounding box center [434, 416] width 83 height 18
click at [203, 70] on span "Overview" at bounding box center [195, 69] width 32 height 10
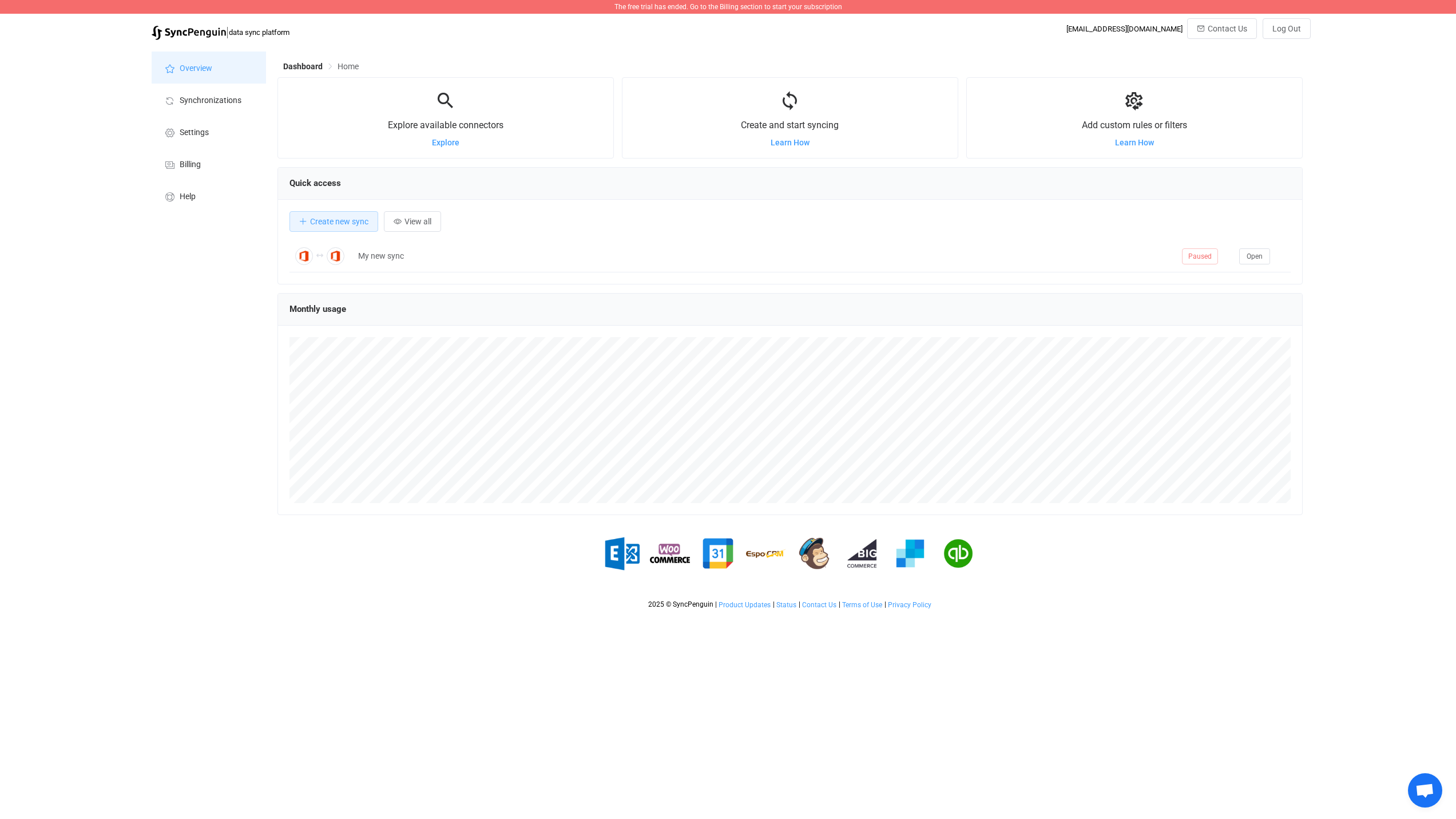
scroll to position [222, 1025]
click at [398, 261] on div "My new sync" at bounding box center [765, 255] width 824 height 13
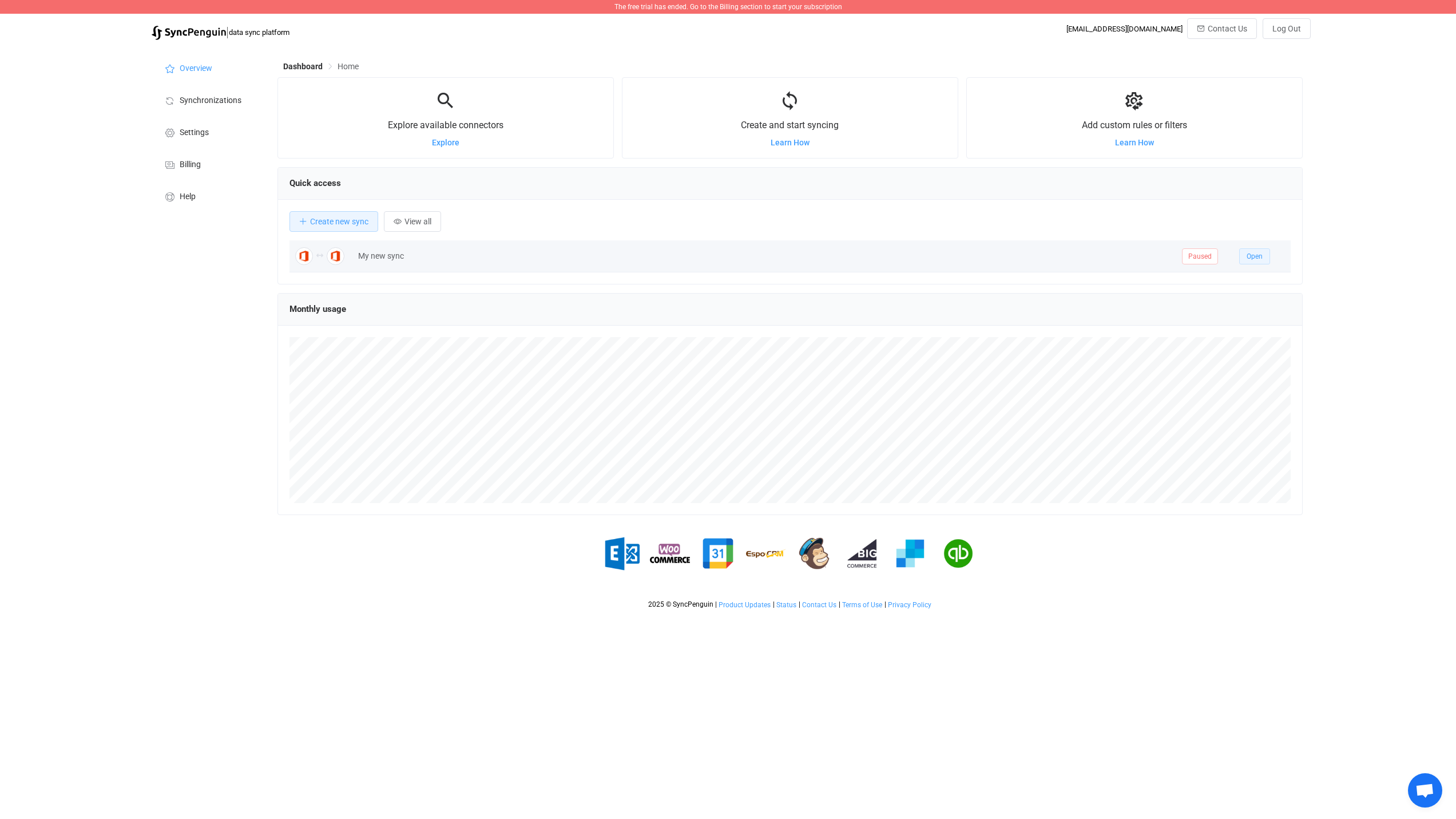
click at [1257, 261] on span "Open" at bounding box center [1255, 256] width 16 height 8
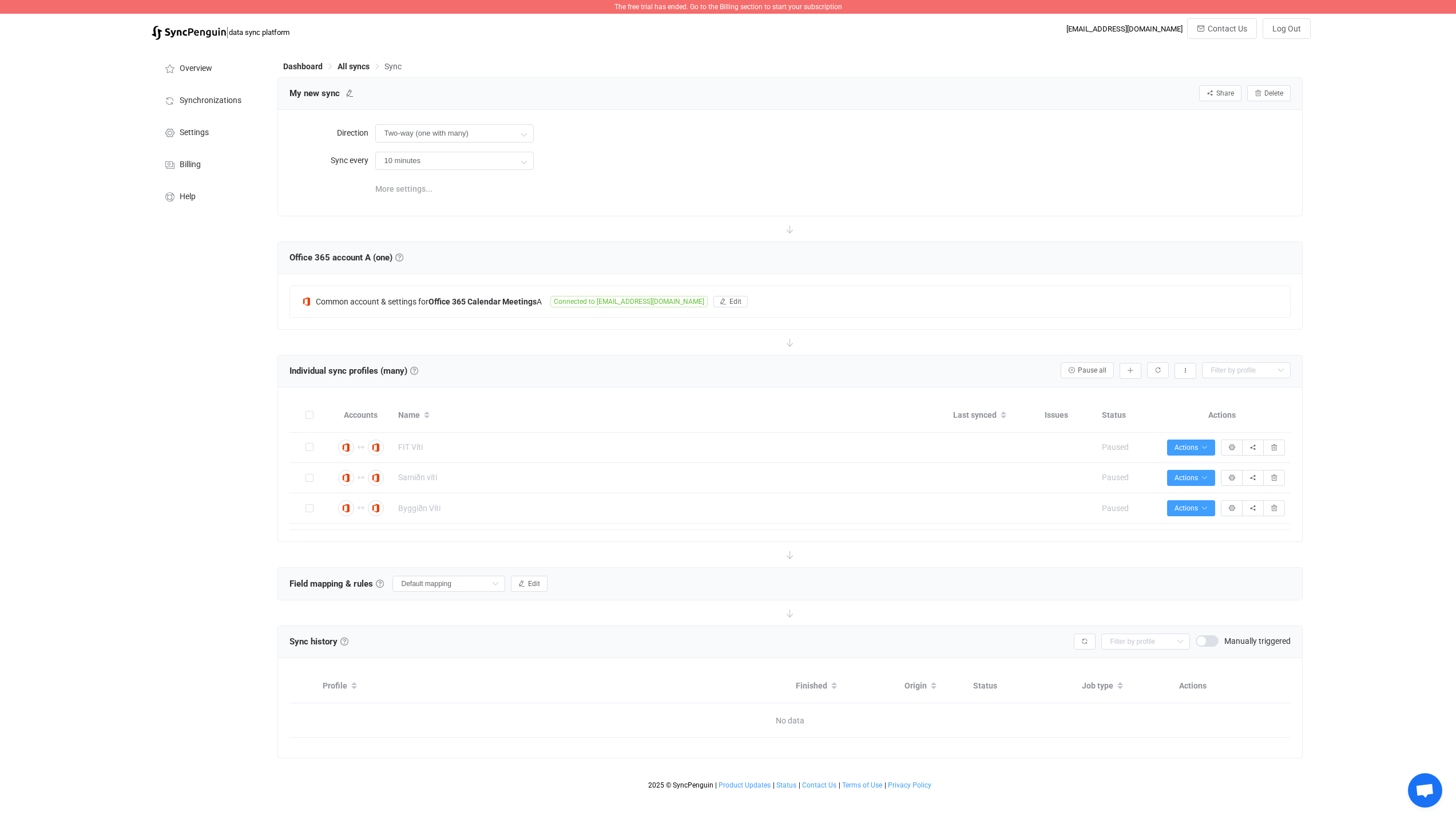
click at [397, 193] on span "More settings..." at bounding box center [404, 189] width 57 height 23
click at [346, 95] on icon at bounding box center [349, 92] width 8 height 8
click at [347, 96] on input "My new sync" at bounding box center [338, 93] width 109 height 17
type input "M"
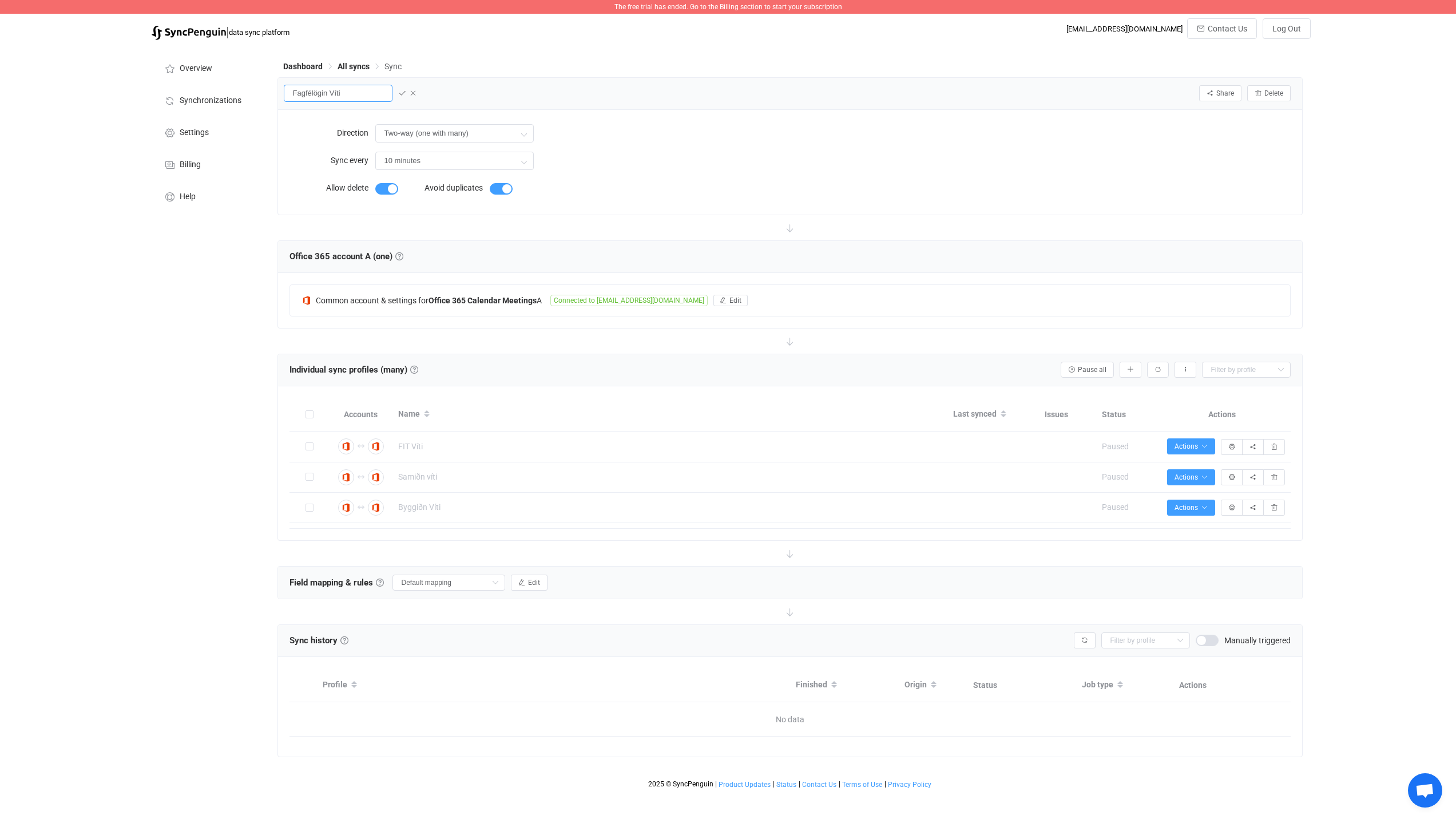
type input "Fagfélögin Víti"
click at [851, 193] on div "Direction Two-way (one with many) Two-way A B B A Sync every 10 minutes 10 minu…" at bounding box center [790, 162] width 1001 height 82
click at [405, 94] on icon at bounding box center [401, 92] width 8 height 8
click at [305, 416] on div at bounding box center [309, 414] width 40 height 13
click at [307, 416] on span at bounding box center [309, 414] width 8 height 8
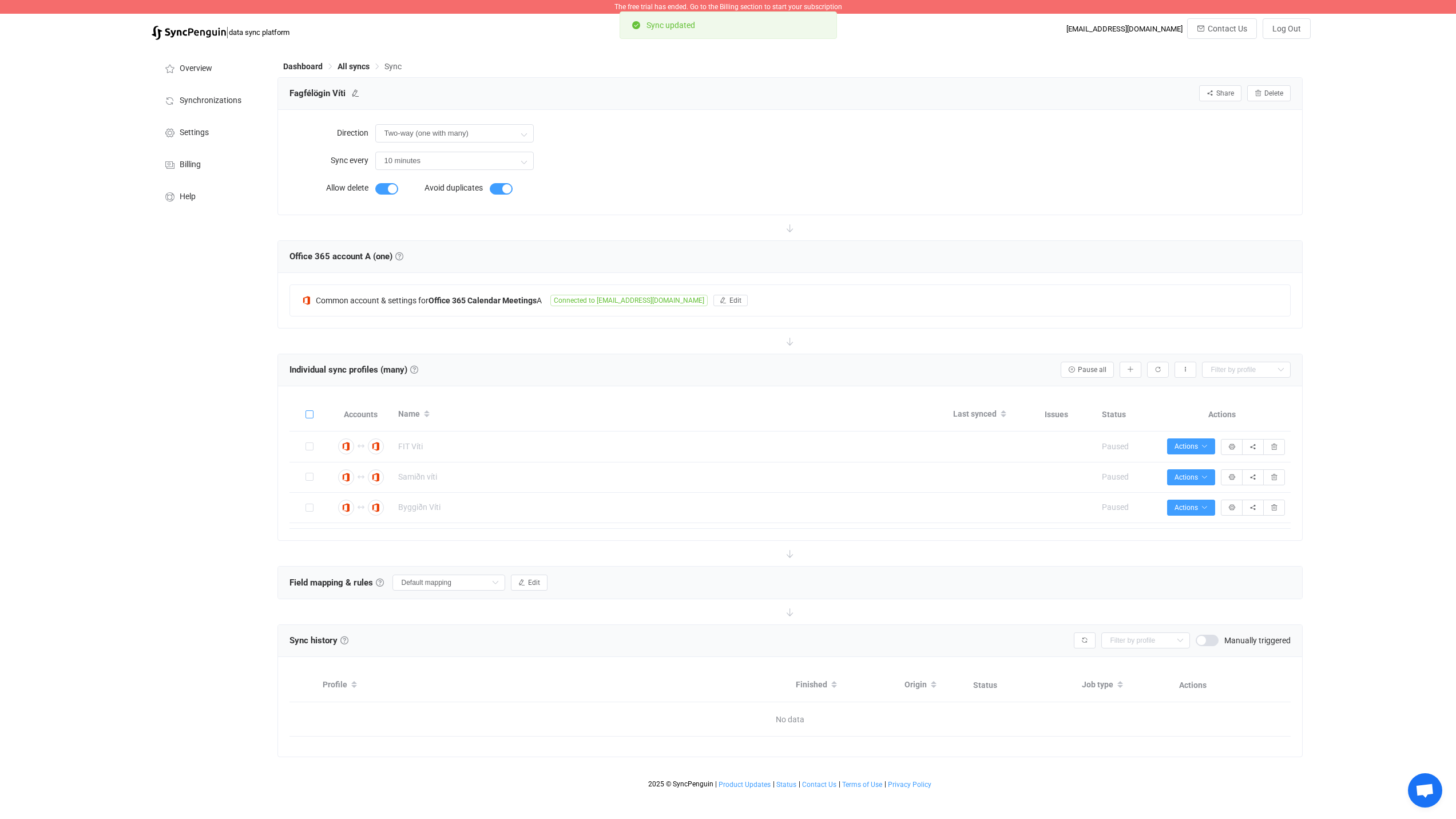
click at [313, 410] on input "checkbox" at bounding box center [313, 410] width 0 height 0
click at [1084, 373] on span "Bulk actions" at bounding box center [1082, 369] width 48 height 8
click at [1060, 401] on li "Start syncing (3)…" at bounding box center [1062, 401] width 98 height 21
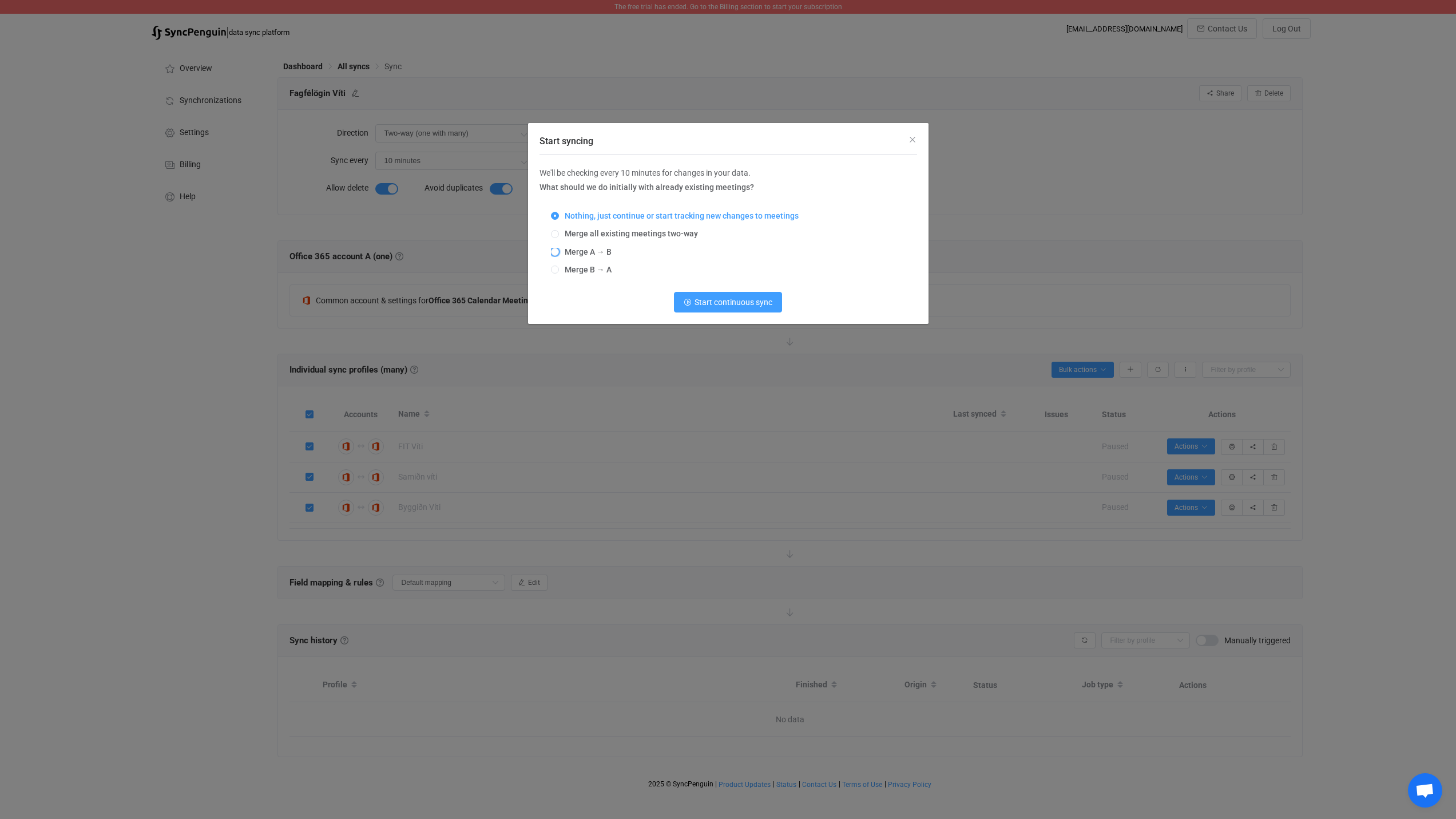
click at [588, 250] on span "Merge A → B" at bounding box center [585, 252] width 52 height 10
click at [559, 250] on input "Merge A → B" at bounding box center [555, 252] width 8 height 10
radio input "true"
radio input "false"
radio input "true"
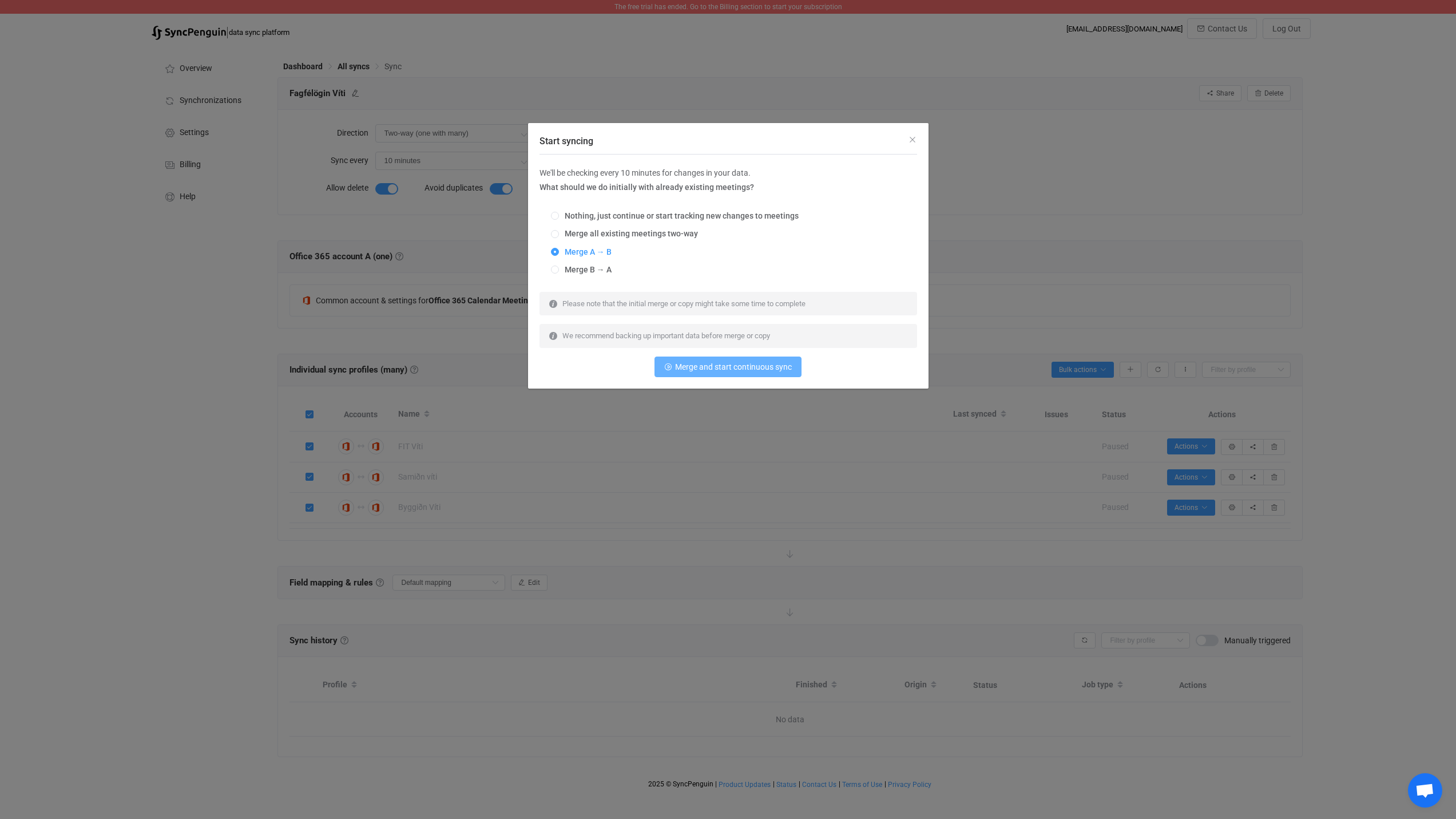
click at [717, 370] on span "Merge and start continuous sync" at bounding box center [733, 367] width 117 height 10
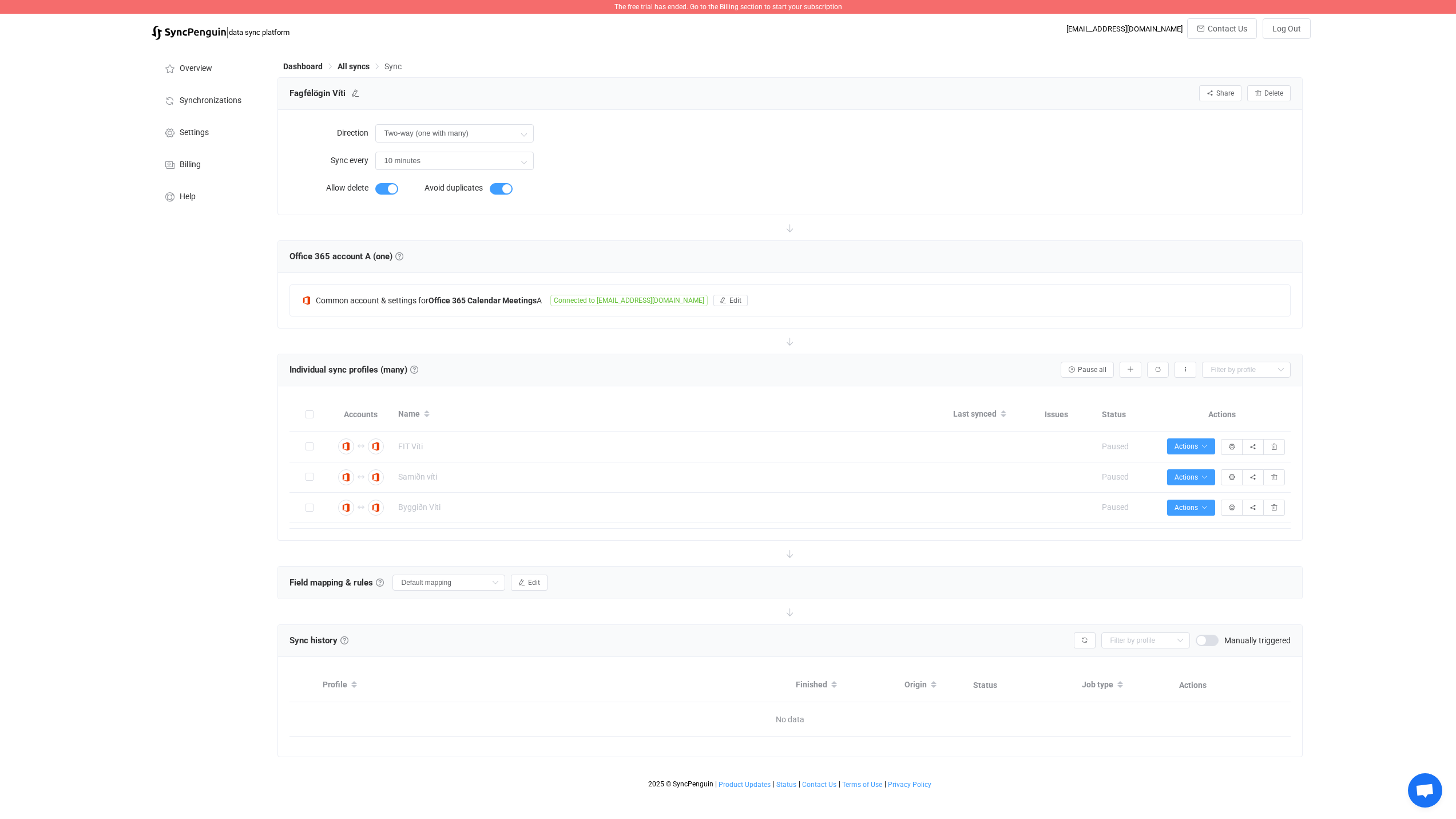
click at [775, 8] on span "The free trial has ended. Go to the Billing section to start your subscription" at bounding box center [728, 6] width 227 height 8
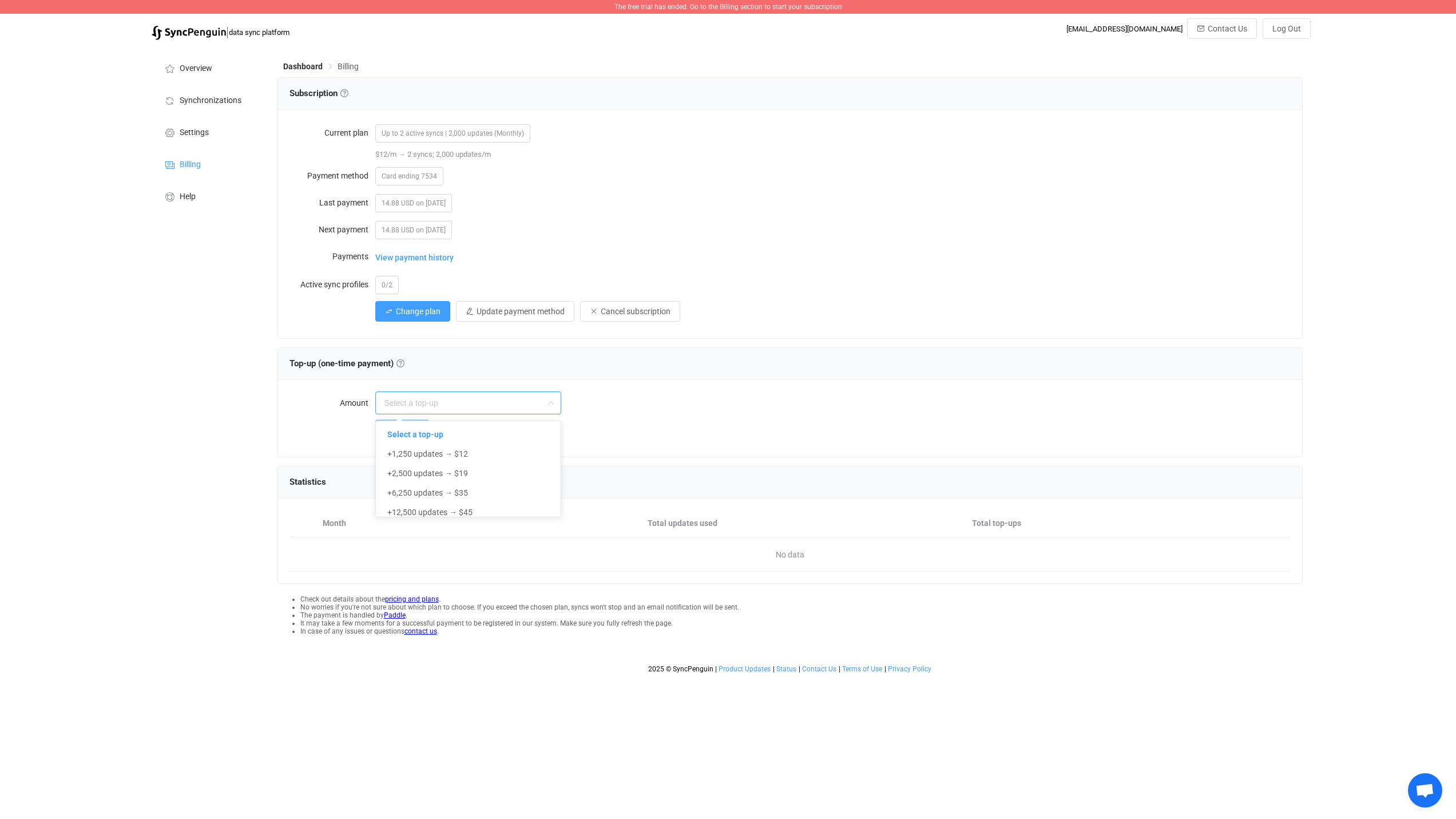
click at [488, 396] on input "text" at bounding box center [468, 403] width 186 height 23
click at [462, 453] on span "+1,250 updates → $12" at bounding box center [428, 454] width 81 height 10
type input "+1,250 updates → $12"
click at [436, 257] on span "View payment history" at bounding box center [415, 258] width 78 height 23
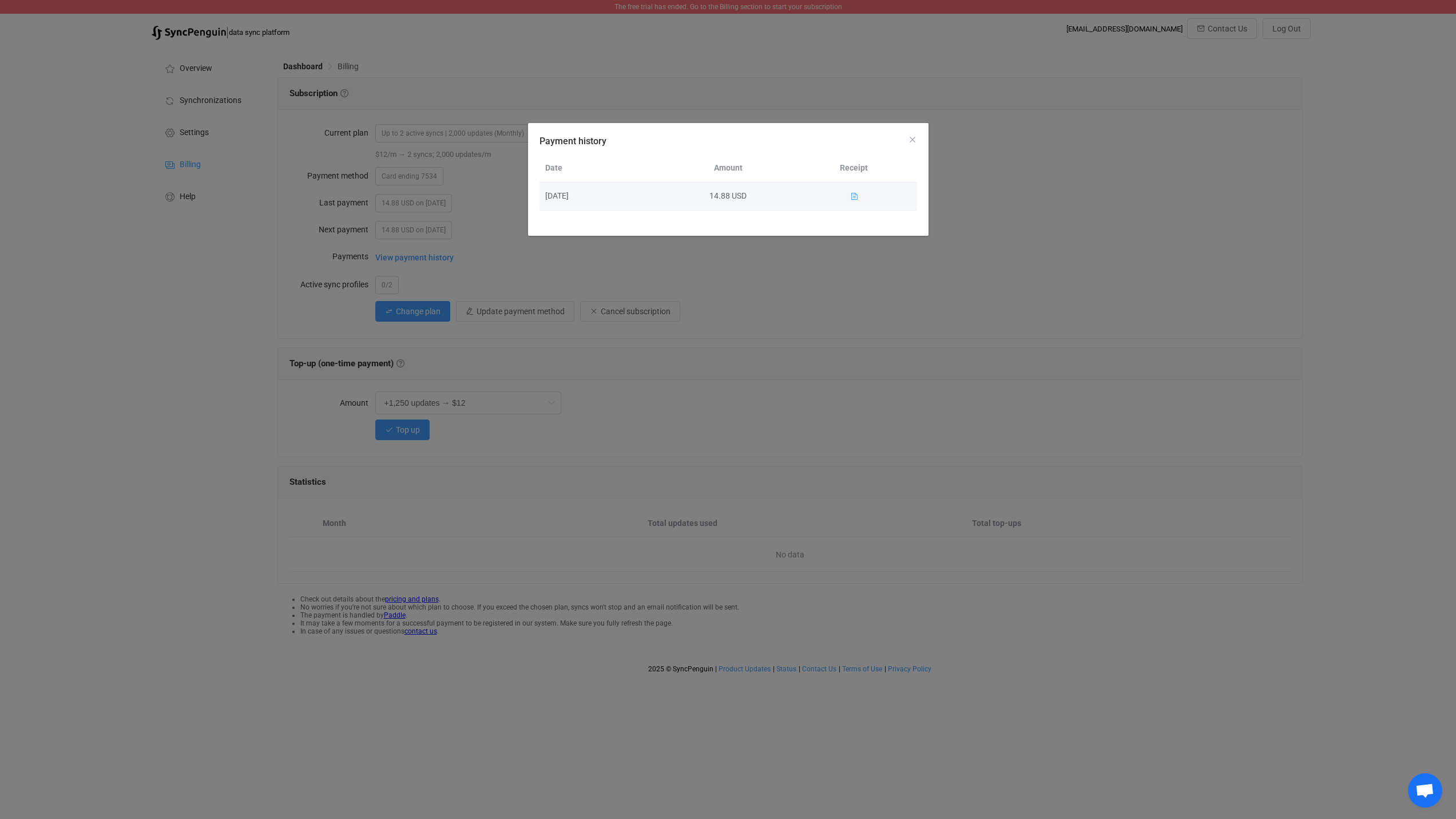
click at [855, 196] on icon "Payment history" at bounding box center [853, 196] width 8 height 8
click at [911, 139] on icon "Close" at bounding box center [913, 139] width 10 height 10
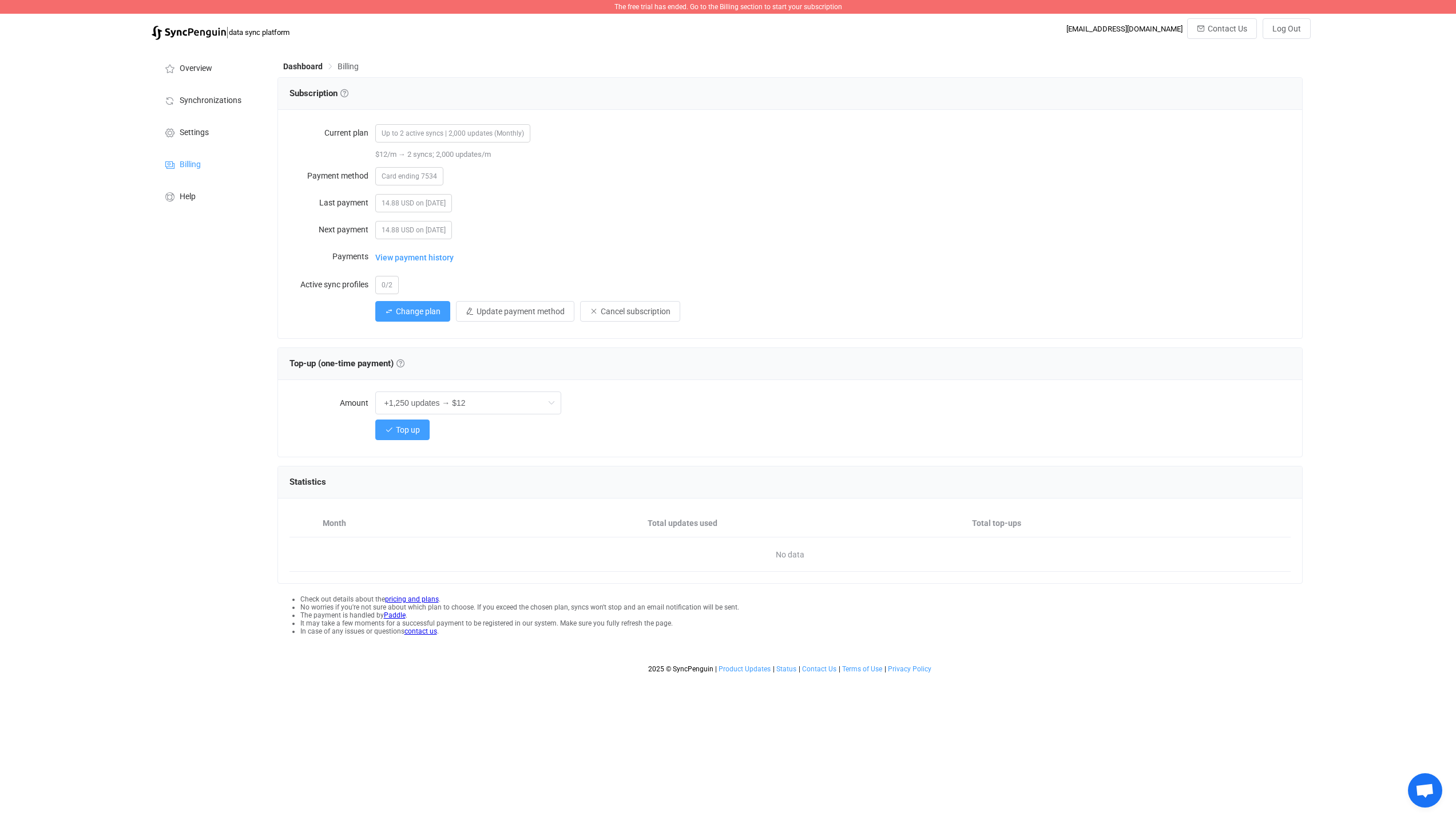
click at [451, 136] on span "Up to 2 active syncs | 2,000 updates (Monthly)" at bounding box center [453, 133] width 155 height 18
click at [401, 308] on span "Change plan" at bounding box center [418, 311] width 44 height 10
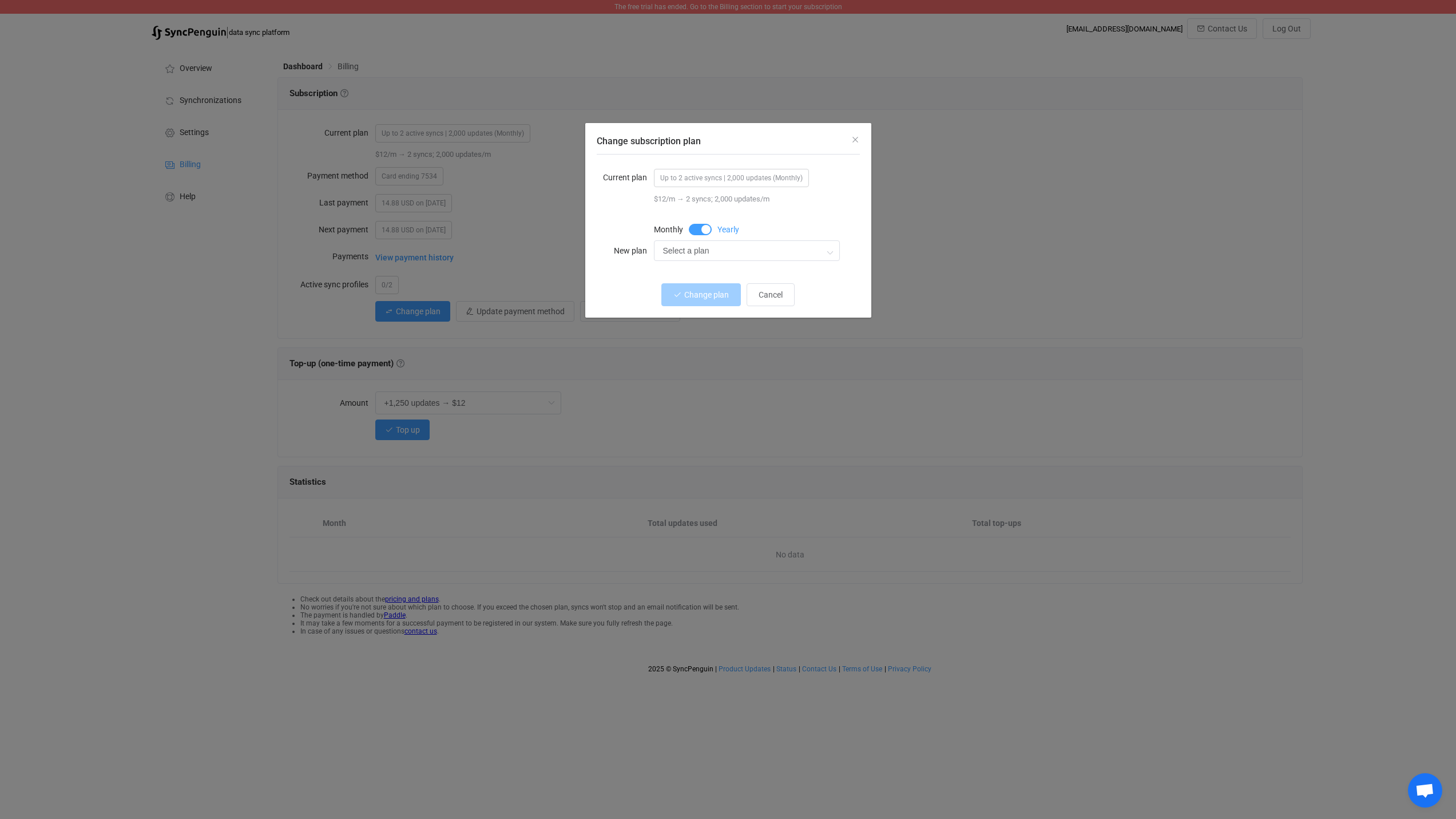
click at [697, 228] on span "Change subscription plan" at bounding box center [700, 229] width 23 height 11
click at [718, 249] on input "Select a plan" at bounding box center [747, 251] width 186 height 21
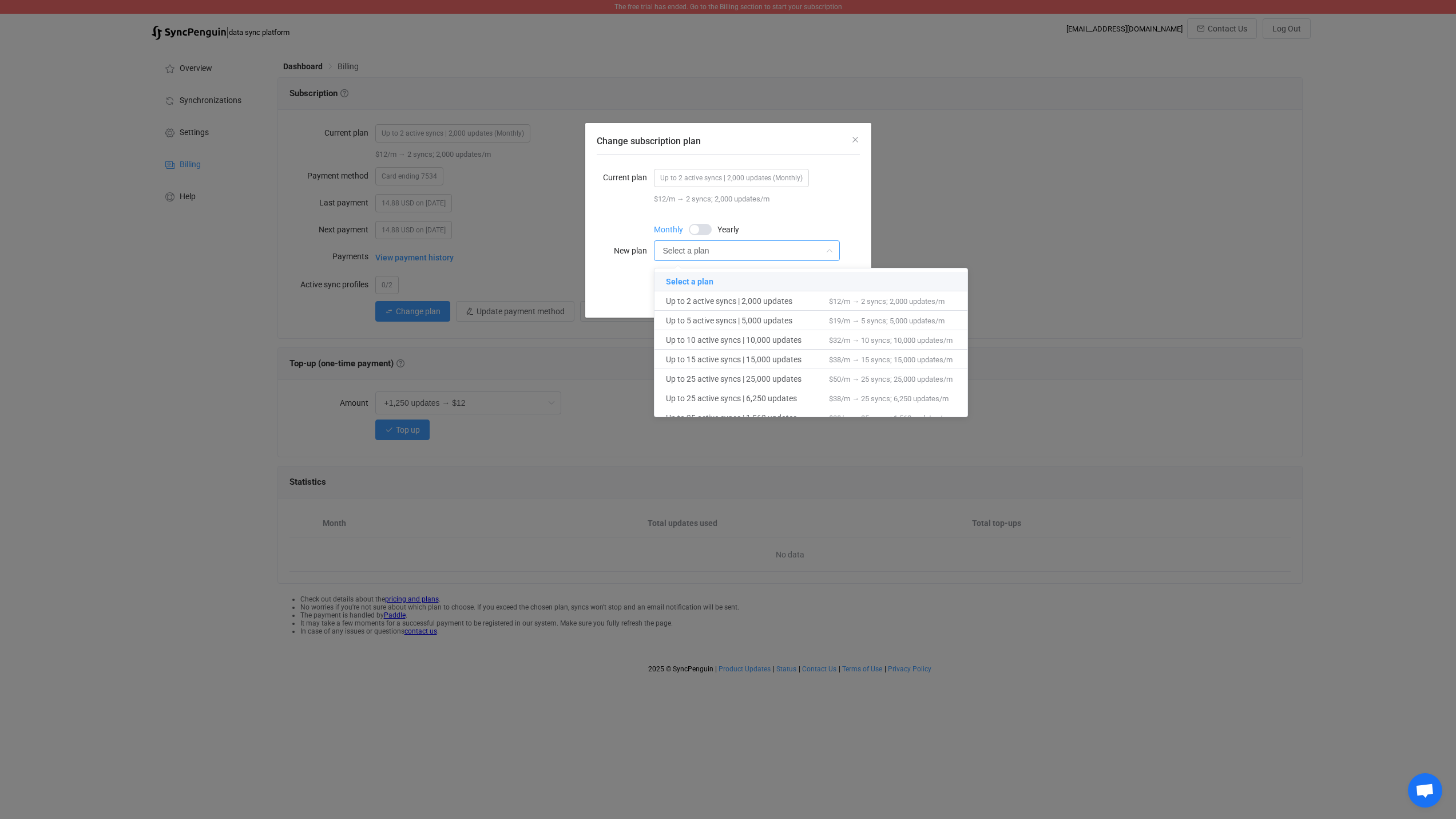
drag, startPoint x: 819, startPoint y: 200, endPoint x: 826, endPoint y: 194, distance: 9.2
click at [820, 200] on div "$12/m → 2 syncs; 2,000 updates/m" at bounding box center [757, 199] width 206 height 12
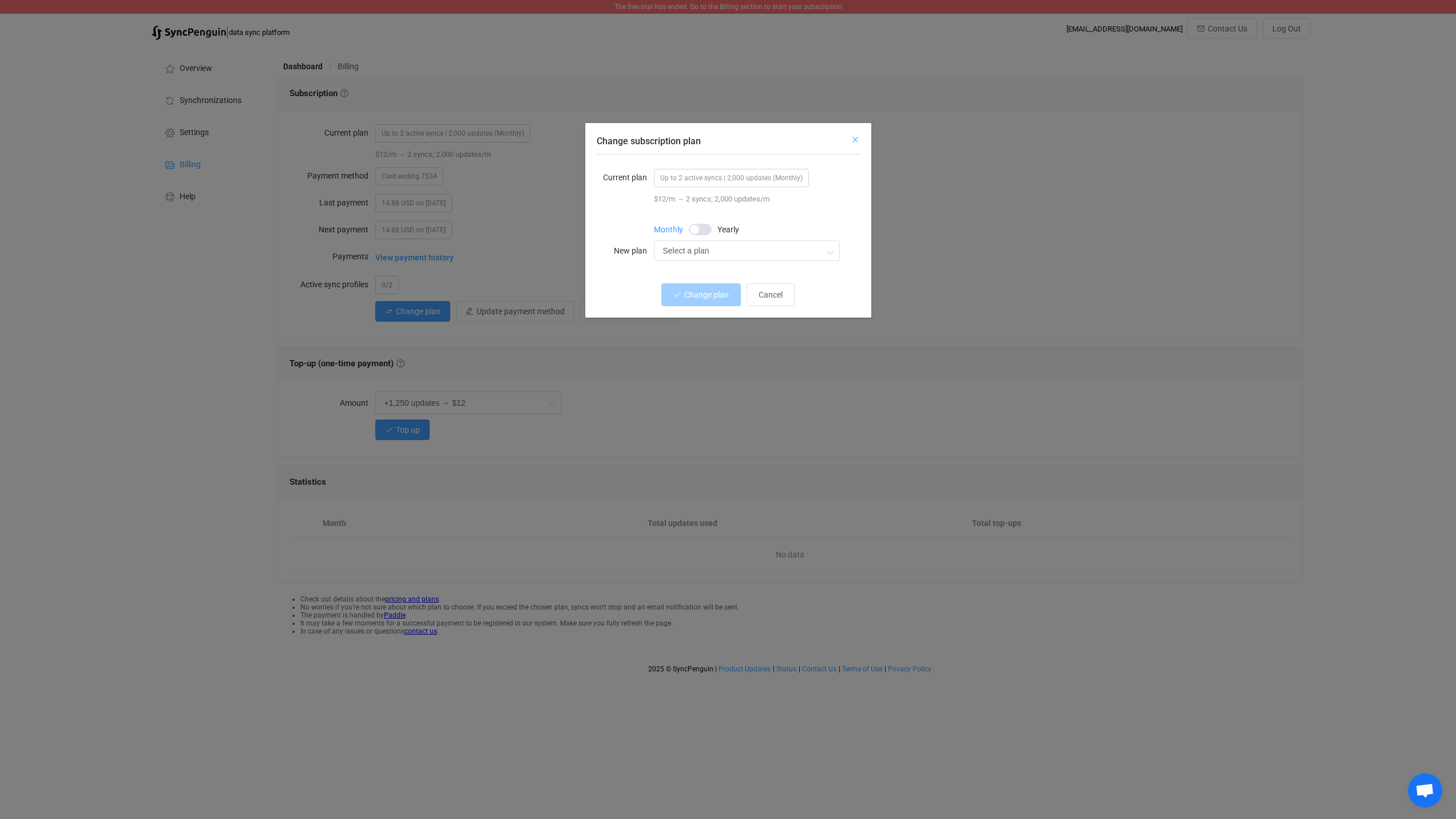
click at [853, 138] on icon "Close" at bounding box center [855, 139] width 10 height 10
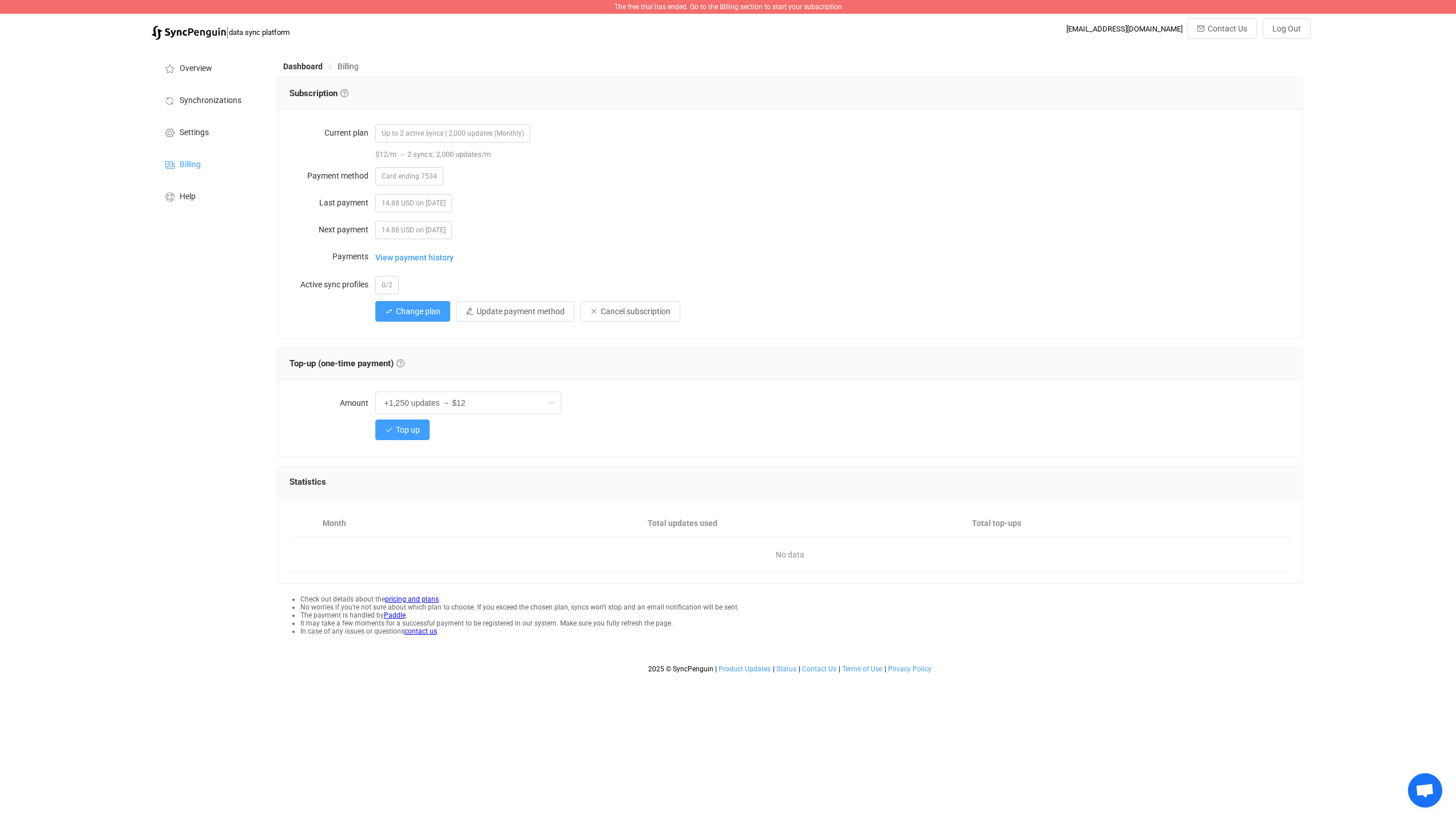
click at [763, 6] on span "The free trial has ended. Go to the Billing section to start your subscription" at bounding box center [728, 6] width 227 height 8
click at [644, 4] on span "The free trial has ended. Go to the Billing section to start your subscription" at bounding box center [728, 6] width 227 height 8
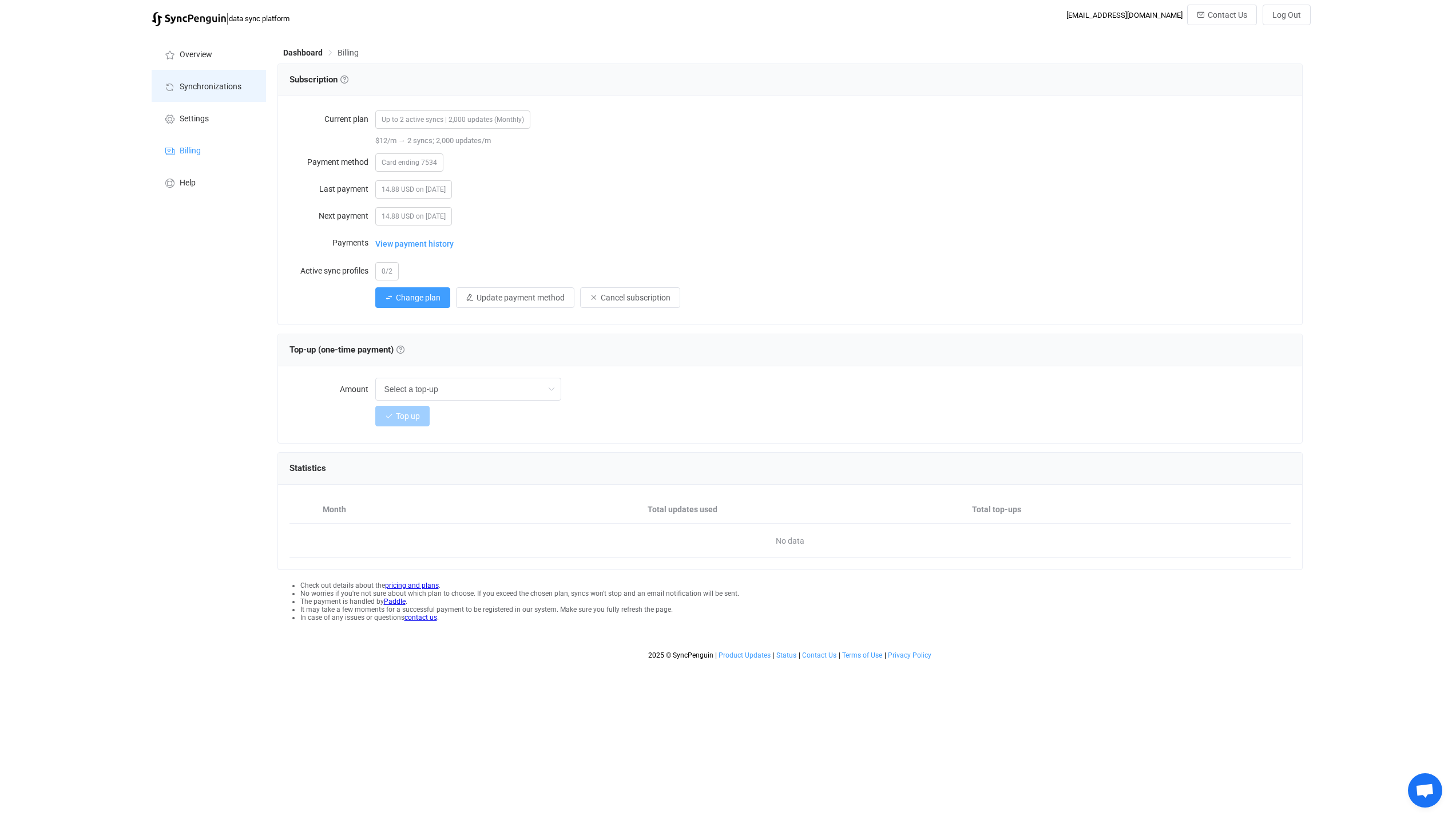
click at [192, 87] on span "Synchronizations" at bounding box center [210, 87] width 62 height 10
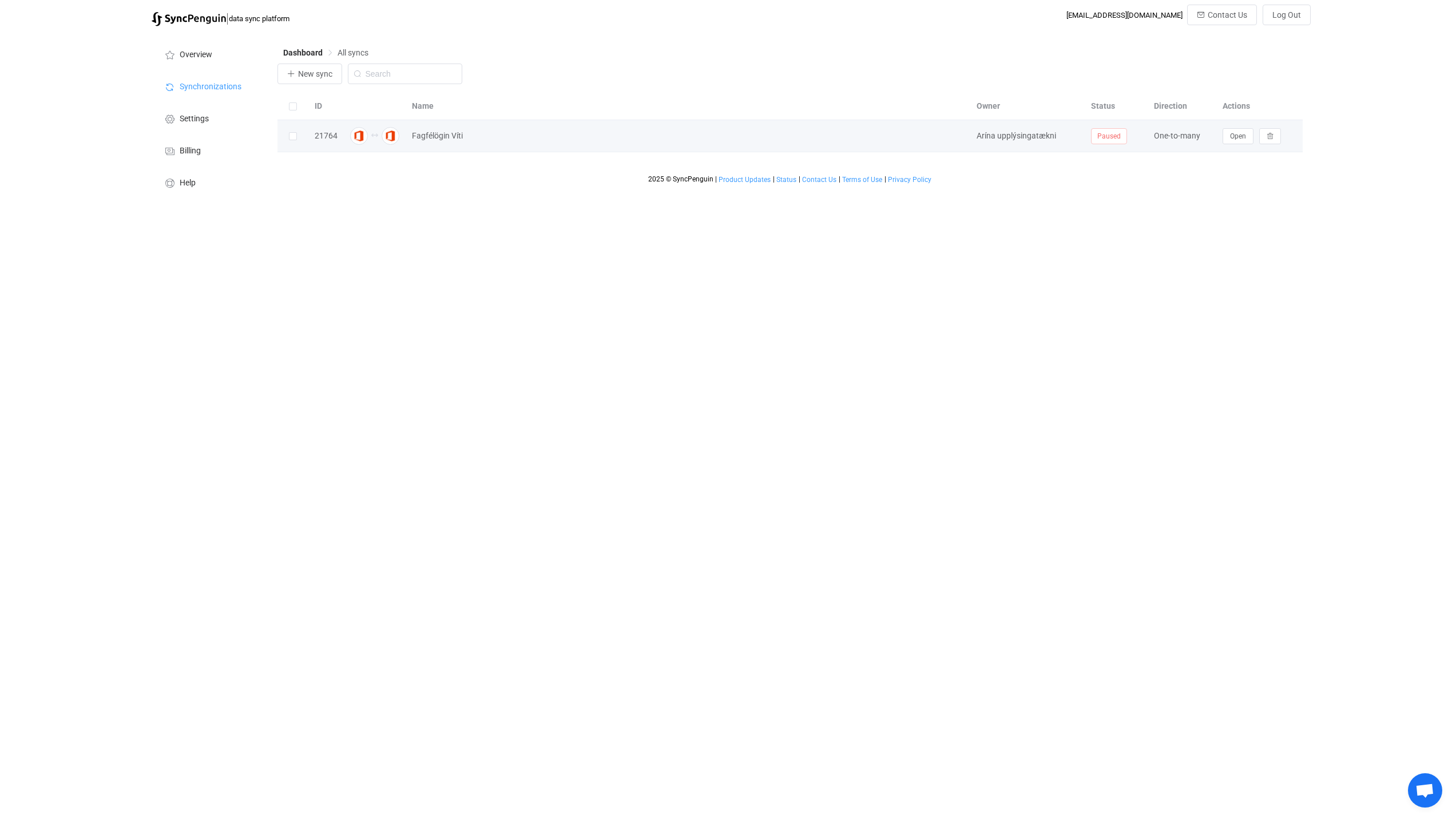
click at [1104, 139] on span "Paused" at bounding box center [1109, 136] width 36 height 16
click at [1233, 136] on span "Open" at bounding box center [1238, 136] width 16 height 8
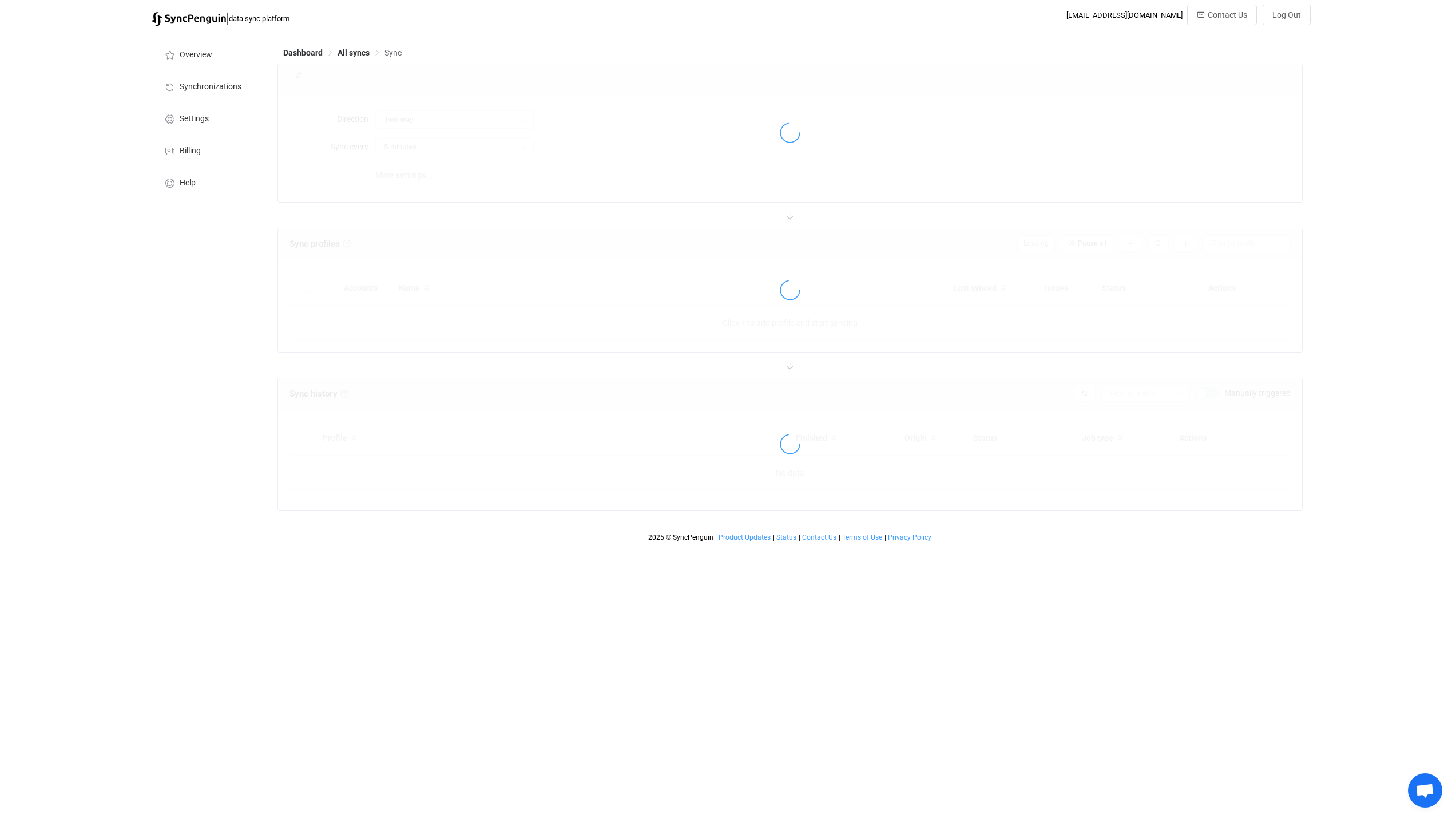
type input "Two-way (one with many)"
type input "10 minutes"
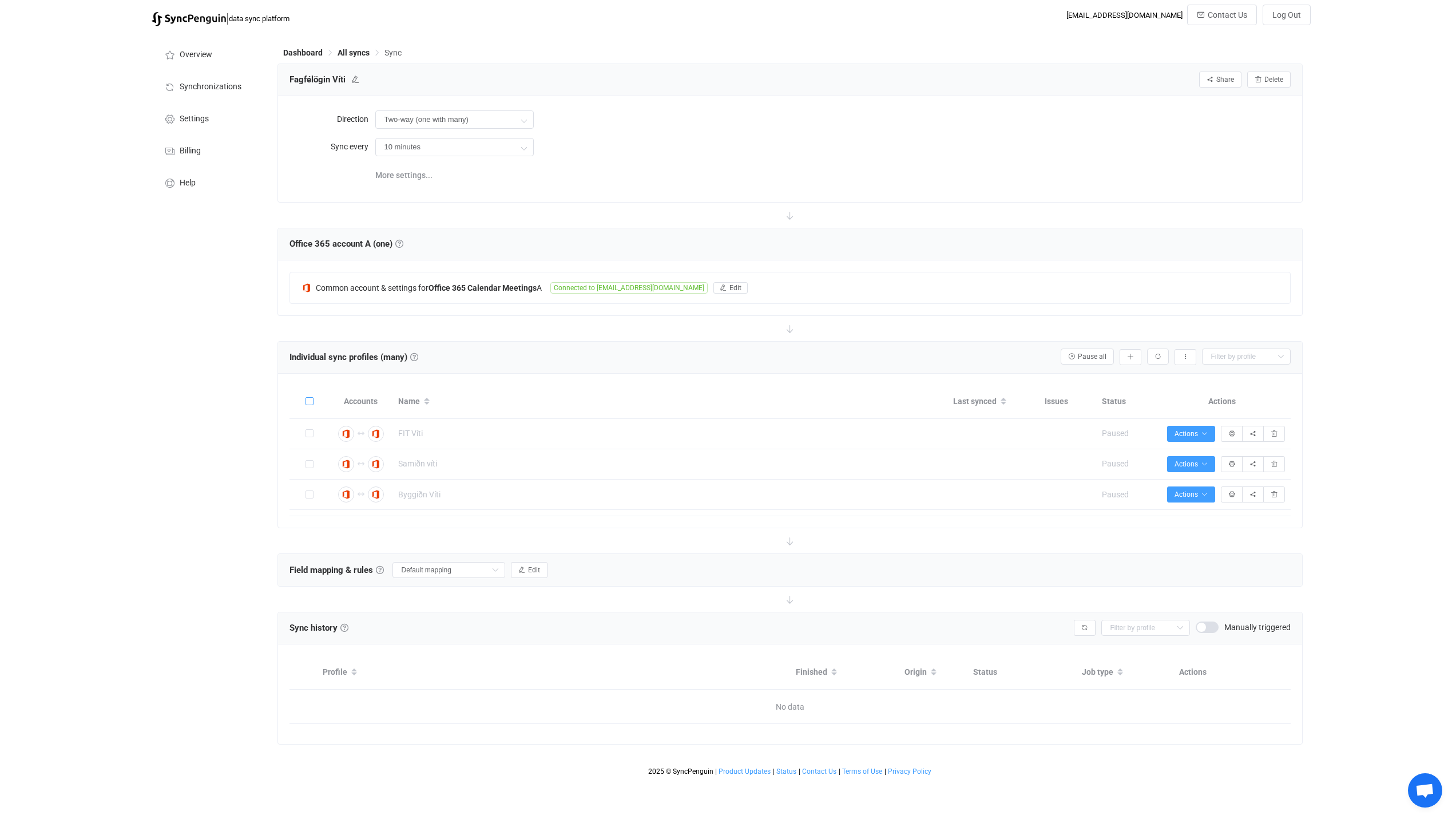
click at [308, 402] on span at bounding box center [309, 401] width 8 height 8
click at [313, 397] on input "checkbox" at bounding box center [313, 397] width 0 height 0
click at [1085, 357] on span "Bulk actions" at bounding box center [1082, 356] width 48 height 8
click at [1073, 386] on li "Start syncing (3)…" at bounding box center [1062, 387] width 98 height 21
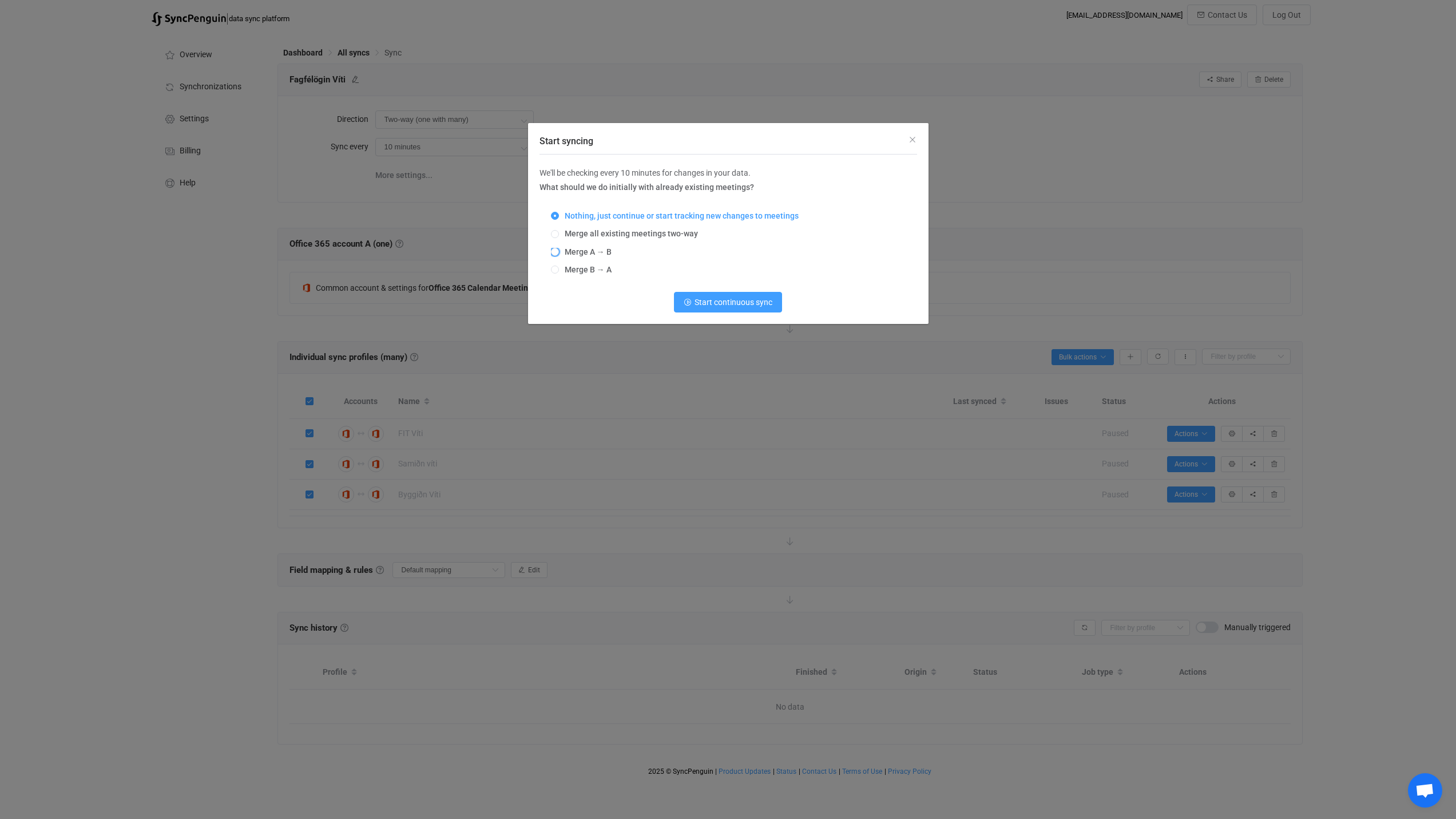
click at [576, 254] on span "Merge A → B" at bounding box center [585, 252] width 52 height 10
click at [559, 254] on input "Merge A → B" at bounding box center [555, 252] width 8 height 10
radio input "true"
radio input "false"
radio input "true"
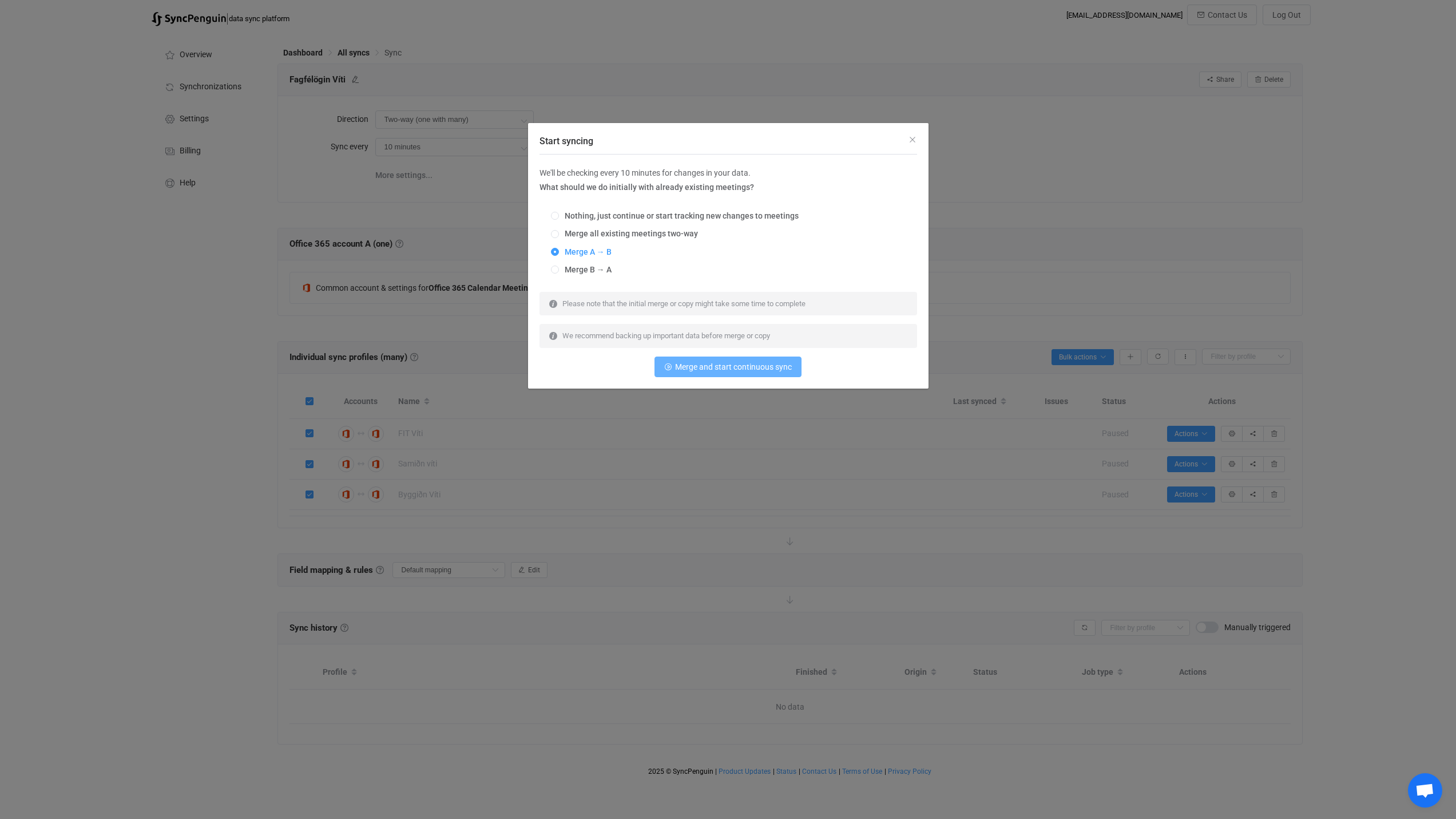
click at [748, 368] on span "Merge and start continuous sync" at bounding box center [733, 367] width 117 height 10
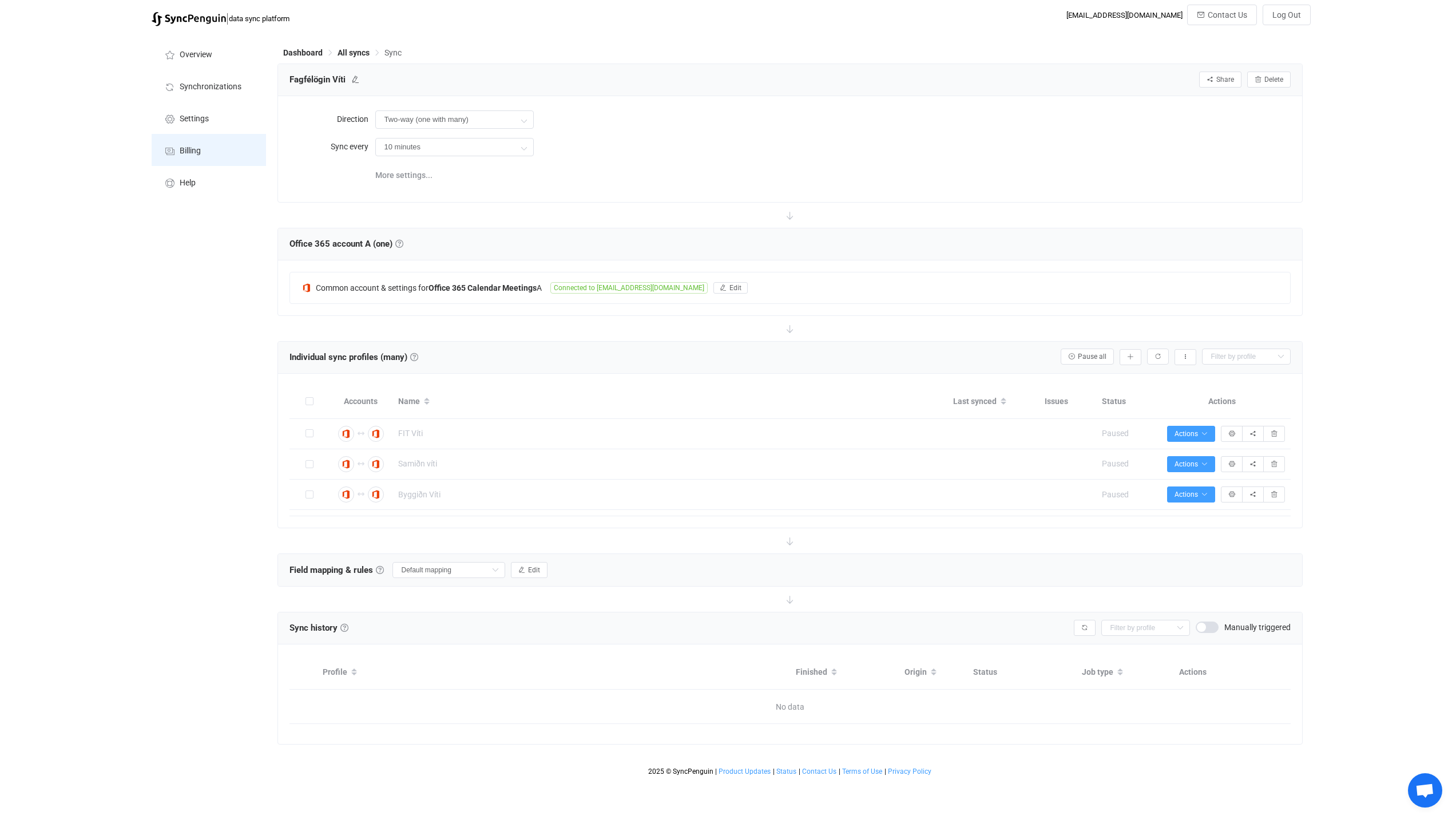
click at [206, 152] on li "Billing" at bounding box center [208, 150] width 114 height 32
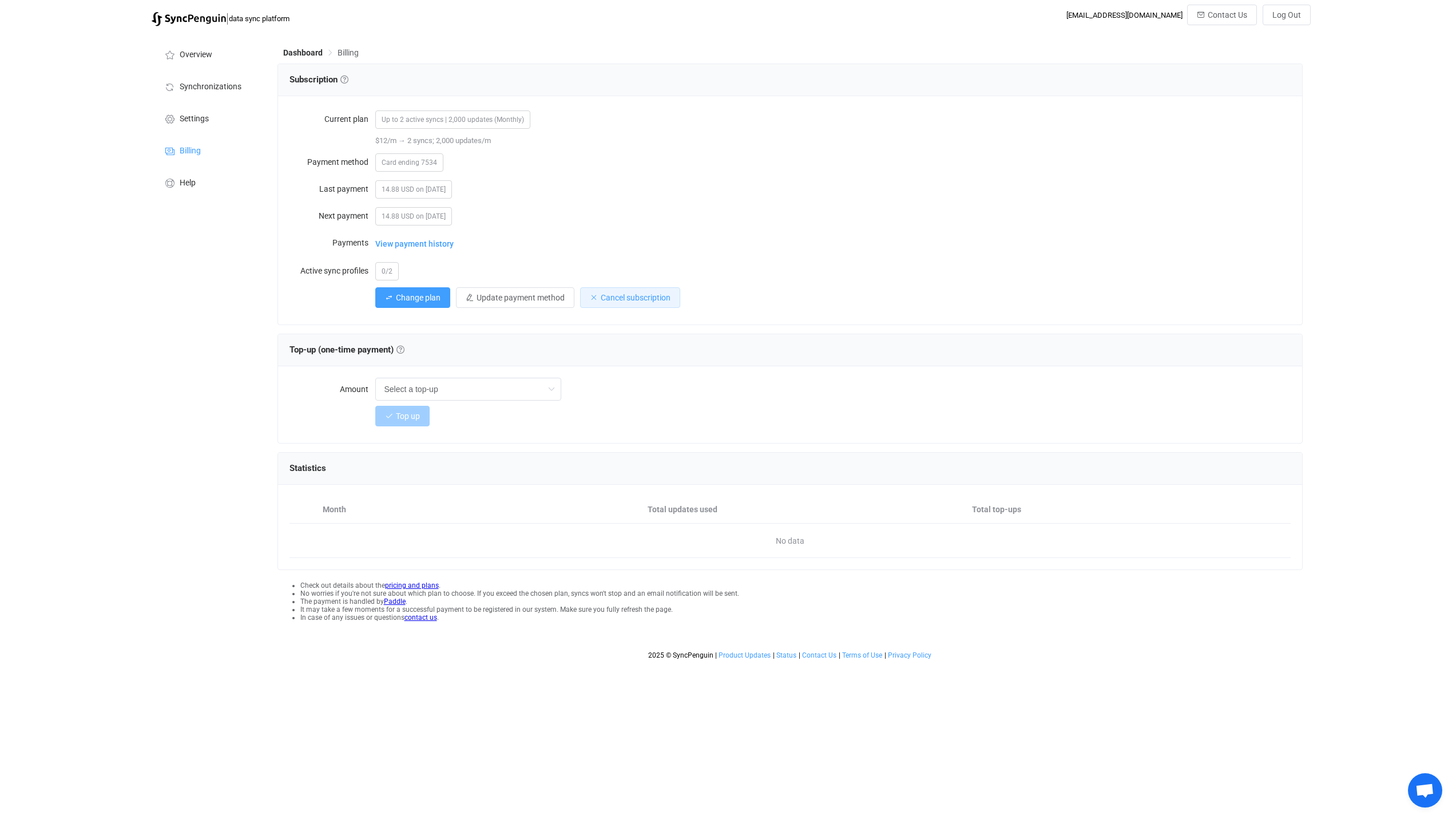
click at [645, 295] on span "Cancel subscription" at bounding box center [636, 297] width 70 height 10
click at [686, 355] on span "Confirm" at bounding box center [697, 356] width 24 height 8
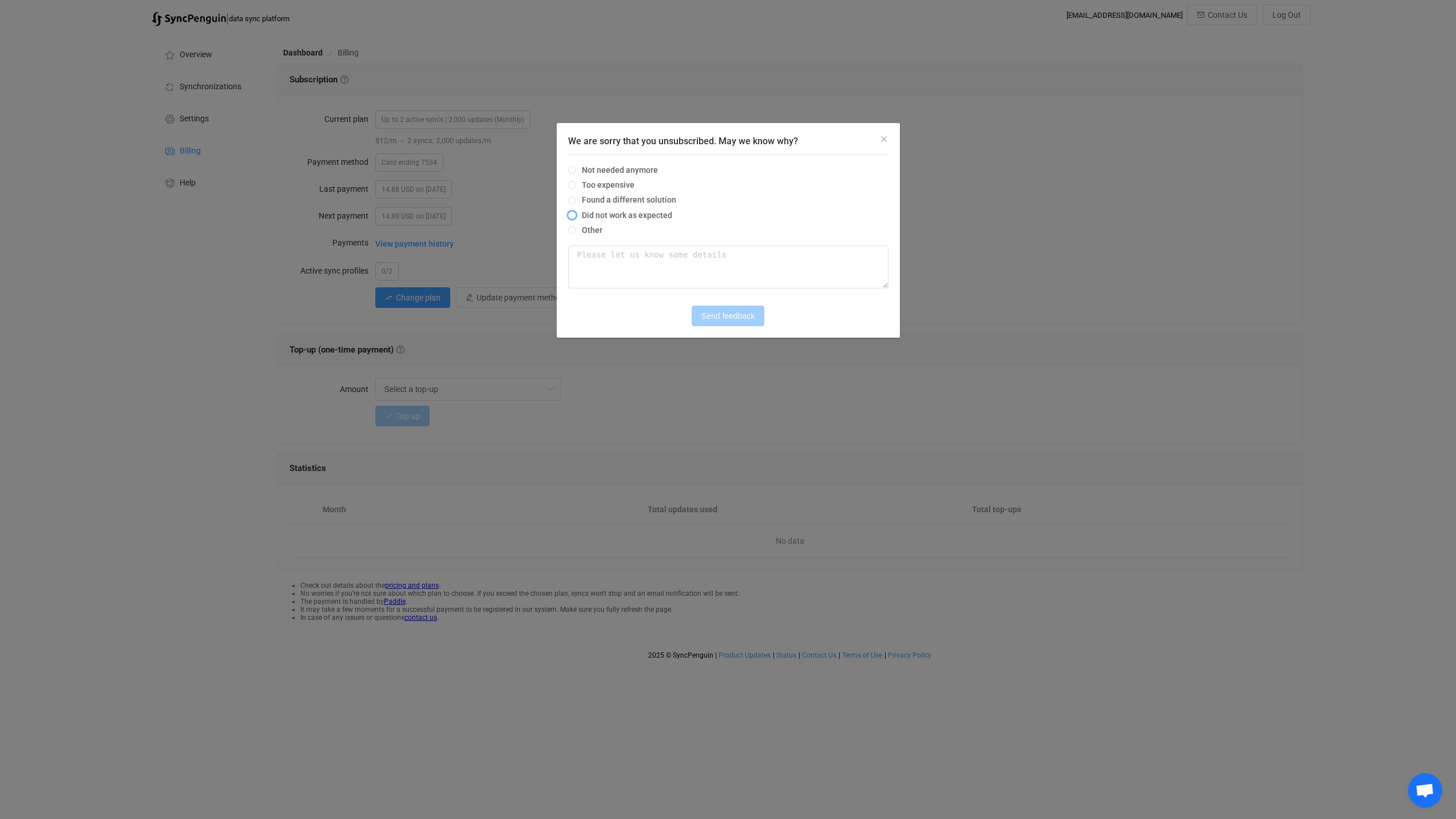
click at [610, 219] on span "Did not work as expected" at bounding box center [624, 215] width 96 height 10
click at [576, 219] on input "Did not work as expected" at bounding box center [571, 215] width 8 height 10
radio input "true"
click at [727, 321] on span "Send feedback" at bounding box center [728, 315] width 53 height 10
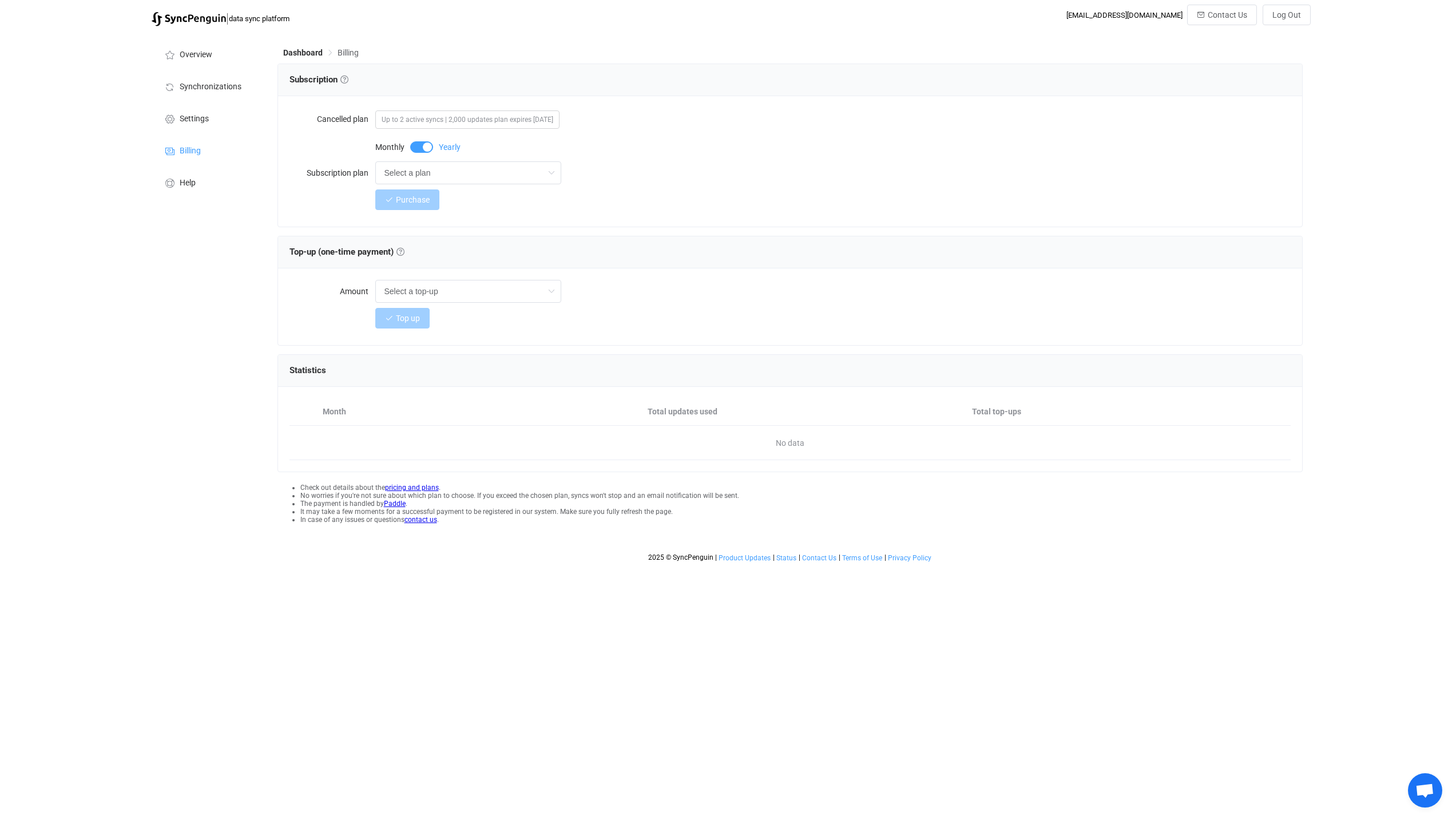
click at [423, 488] on link "pricing and plans" at bounding box center [412, 487] width 54 height 8
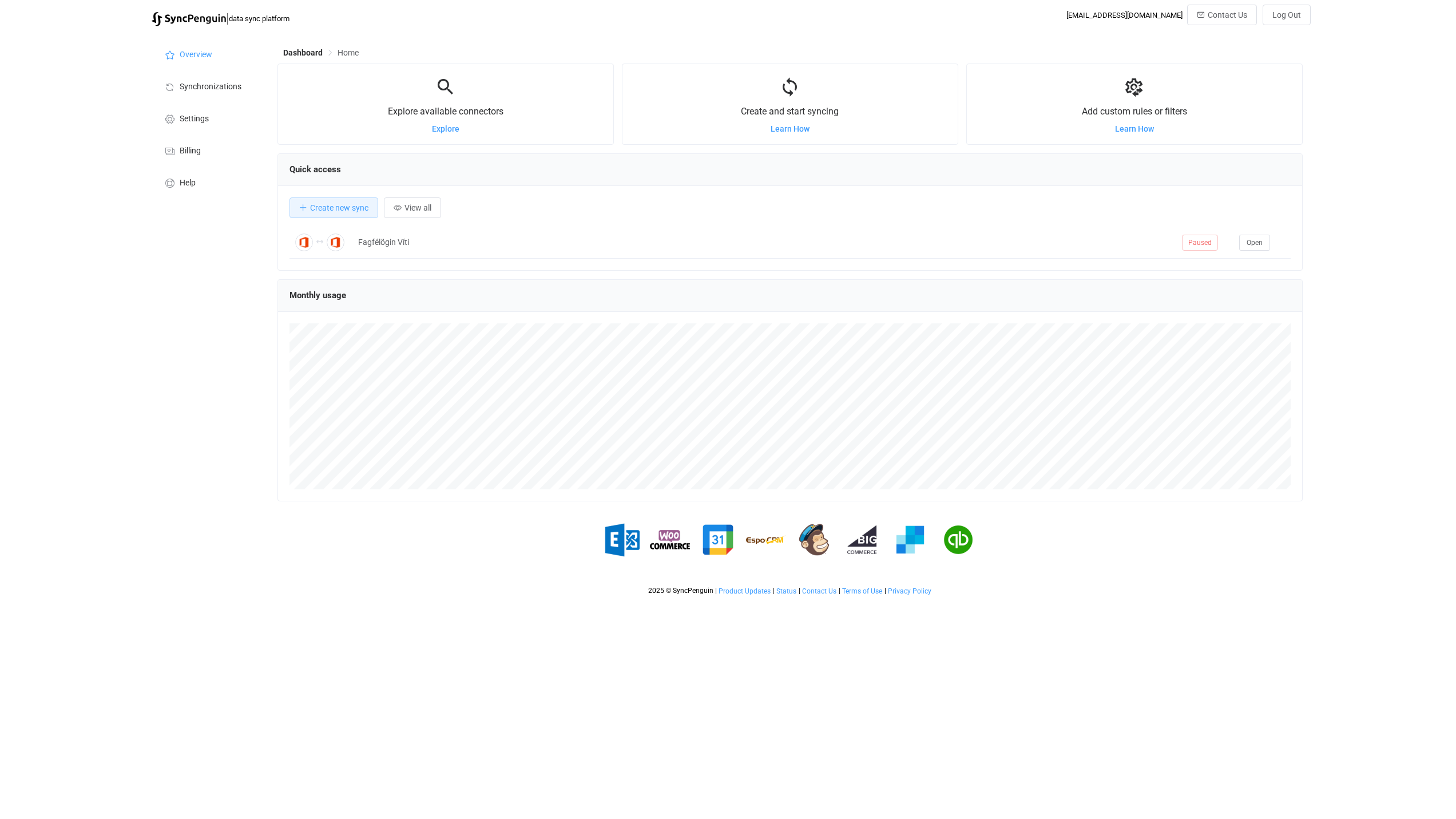
scroll to position [572234, 571126]
drag, startPoint x: 1262, startPoint y: 16, endPoint x: 1270, endPoint y: 16, distance: 8.0
click at [1264, 16] on div "[EMAIL_ADDRESS][DOMAIN_NAME] Contact Us Log Out" at bounding box center [1189, 15] width 245 height 21
click at [1277, 16] on span "Log Out" at bounding box center [1286, 15] width 29 height 10
